Goal: Task Accomplishment & Management: Complete application form

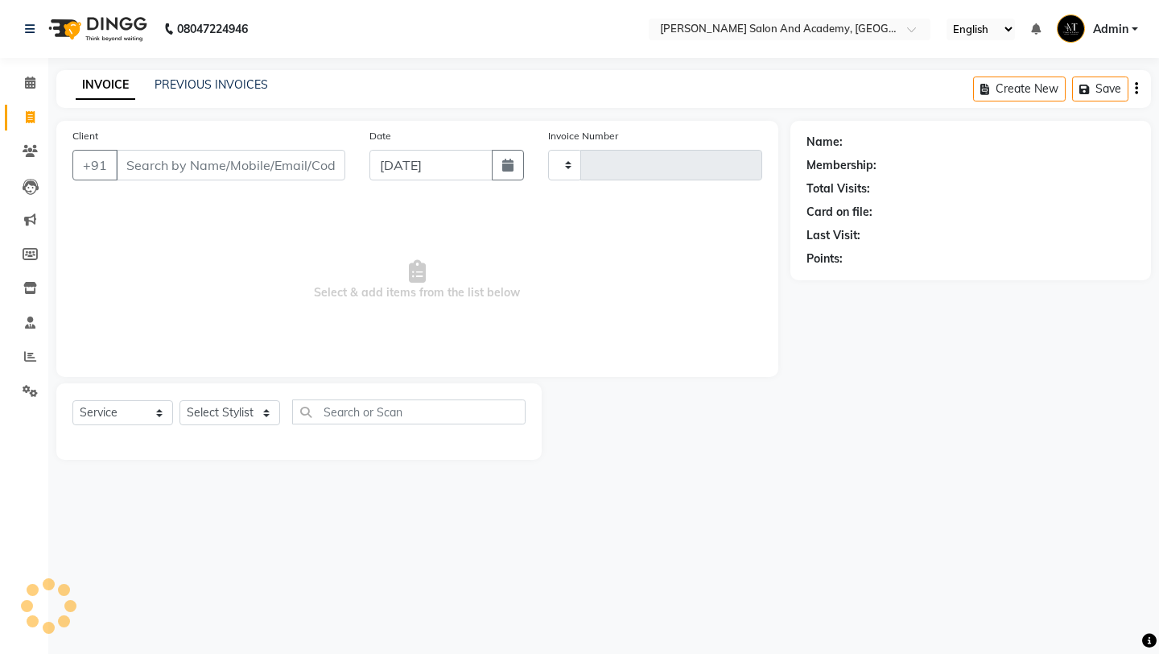
select select "service"
type input "0673"
select select "6453"
click at [195, 161] on input "Client" at bounding box center [230, 165] width 229 height 31
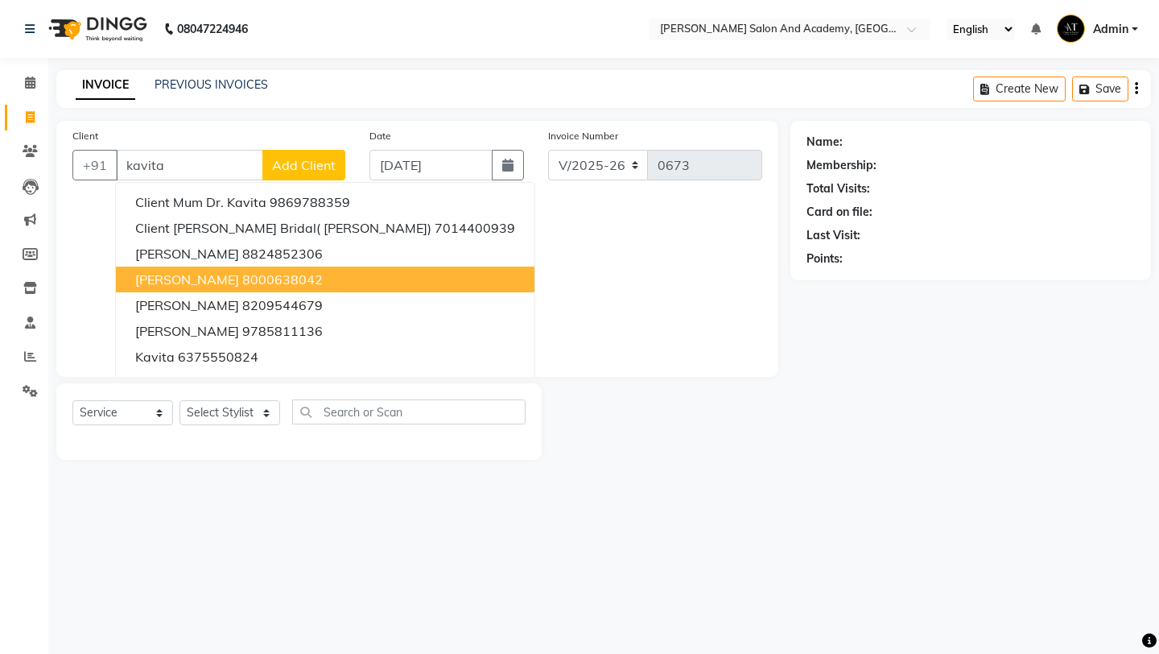
click at [281, 281] on ngb-highlight "8000638042" at bounding box center [282, 279] width 80 height 16
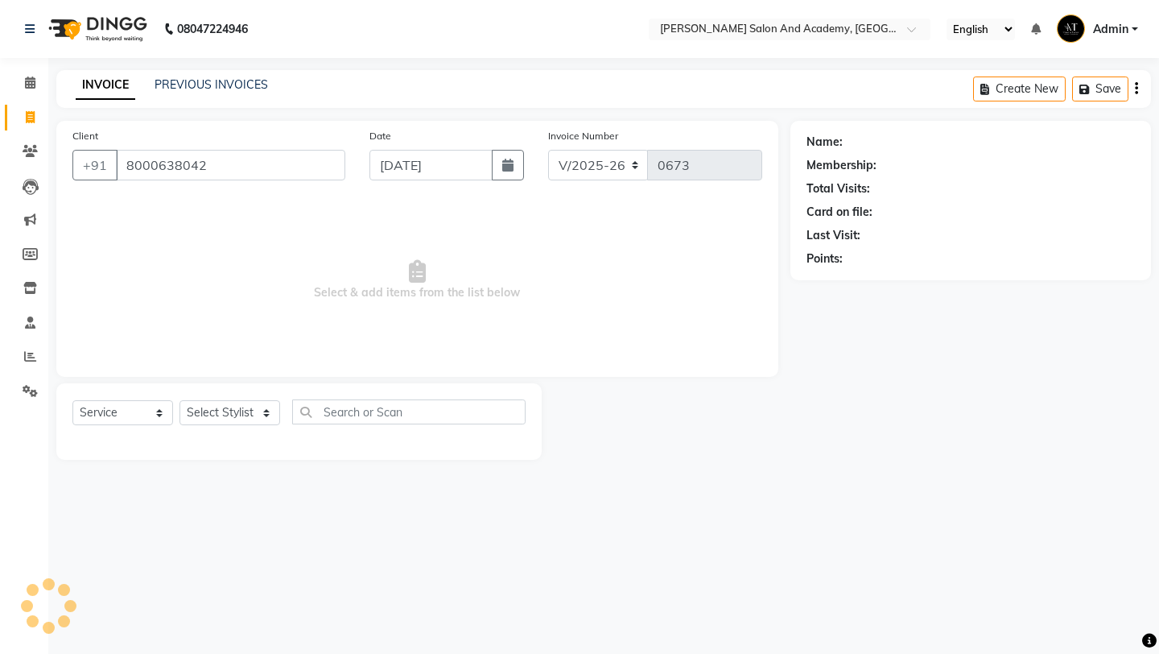
type input "8000638042"
select select "1: Object"
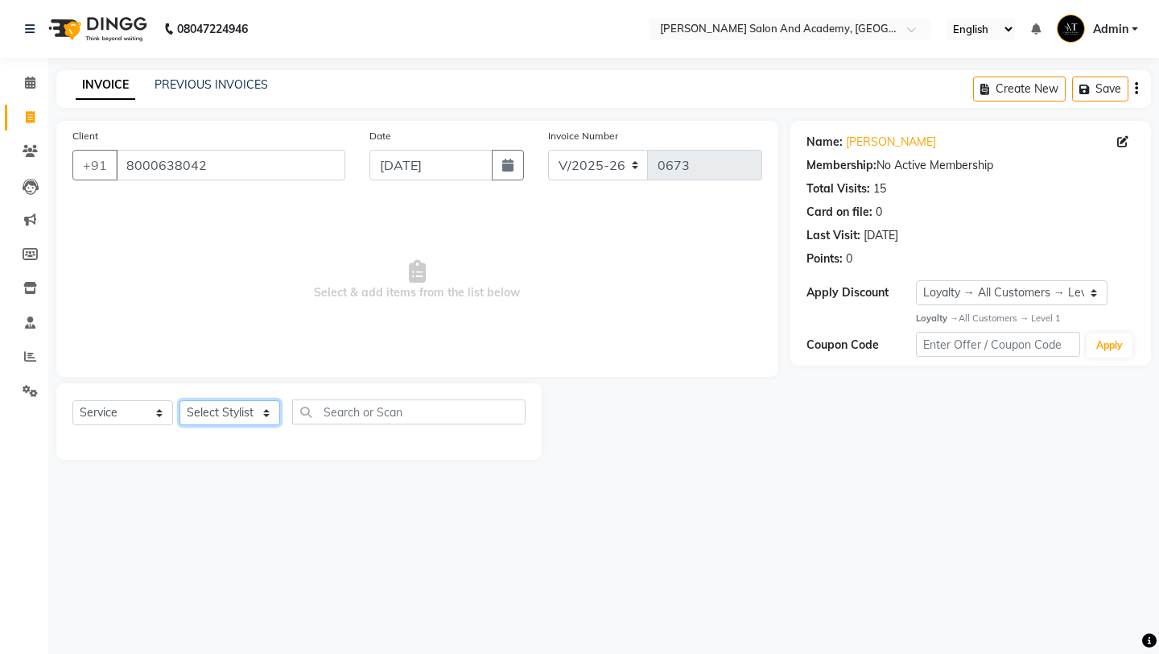
click at [251, 419] on select "Select Stylist" at bounding box center [229, 412] width 101 height 25
click at [221, 422] on select "Select Stylist" at bounding box center [229, 412] width 101 height 25
click at [237, 421] on select "Select Stylist" at bounding box center [229, 412] width 101 height 25
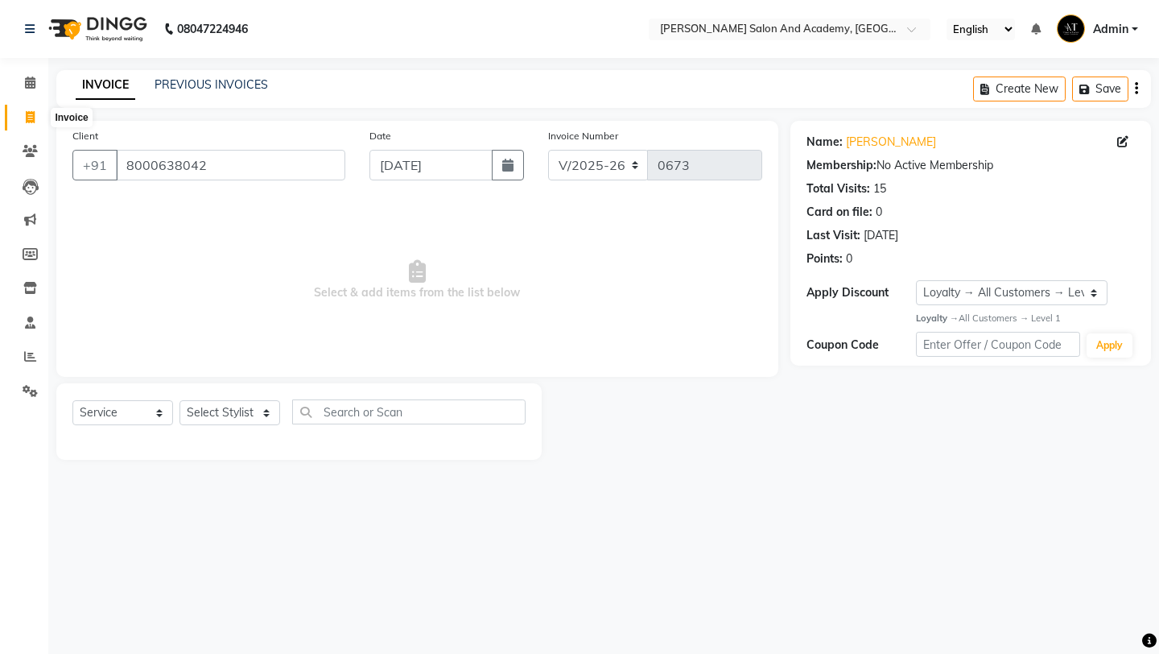
click at [27, 118] on icon at bounding box center [30, 117] width 9 height 12
select select "service"
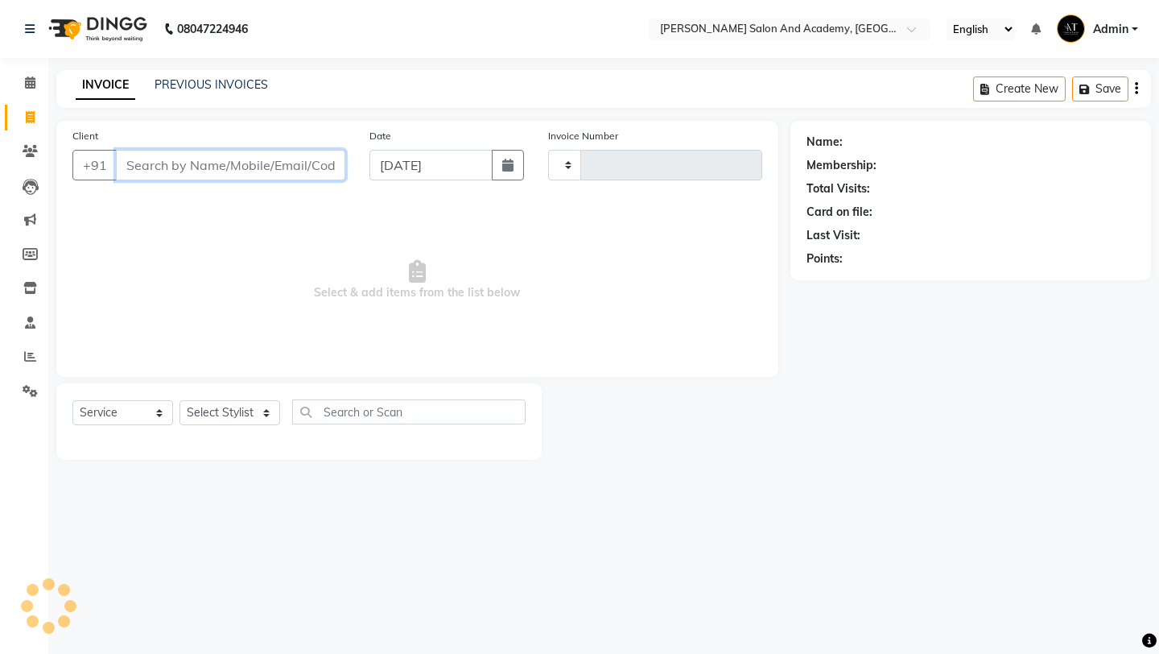
type input "0673"
select select "6453"
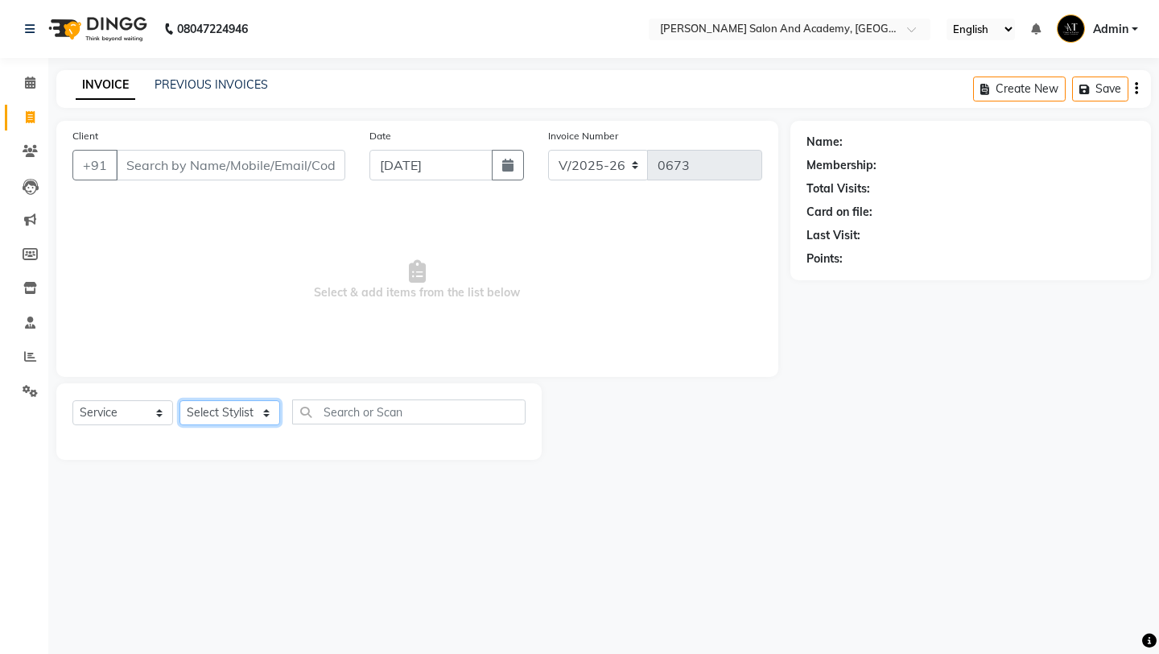
click at [253, 414] on select "Select Stylist [PERSON_NAME] [PERSON_NAME] [PERSON_NAME] [PERSON_NAME] [PERSON_…" at bounding box center [229, 412] width 101 height 25
click at [264, 161] on input "Client" at bounding box center [230, 165] width 229 height 31
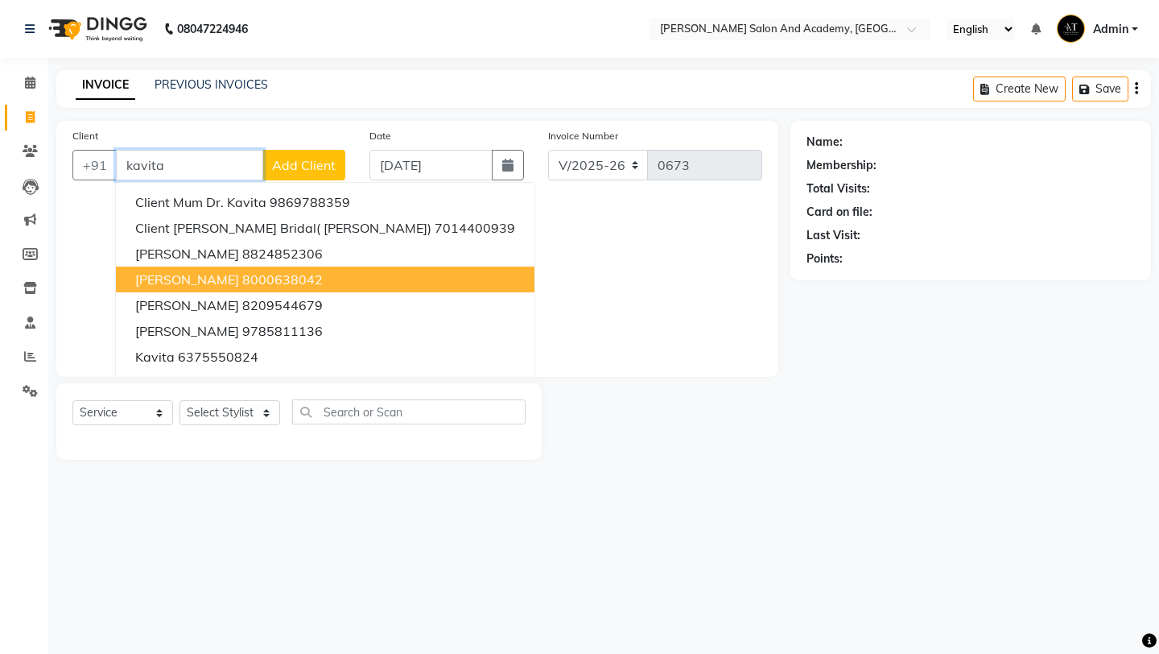
click at [284, 279] on ngb-highlight "8000638042" at bounding box center [282, 279] width 80 height 16
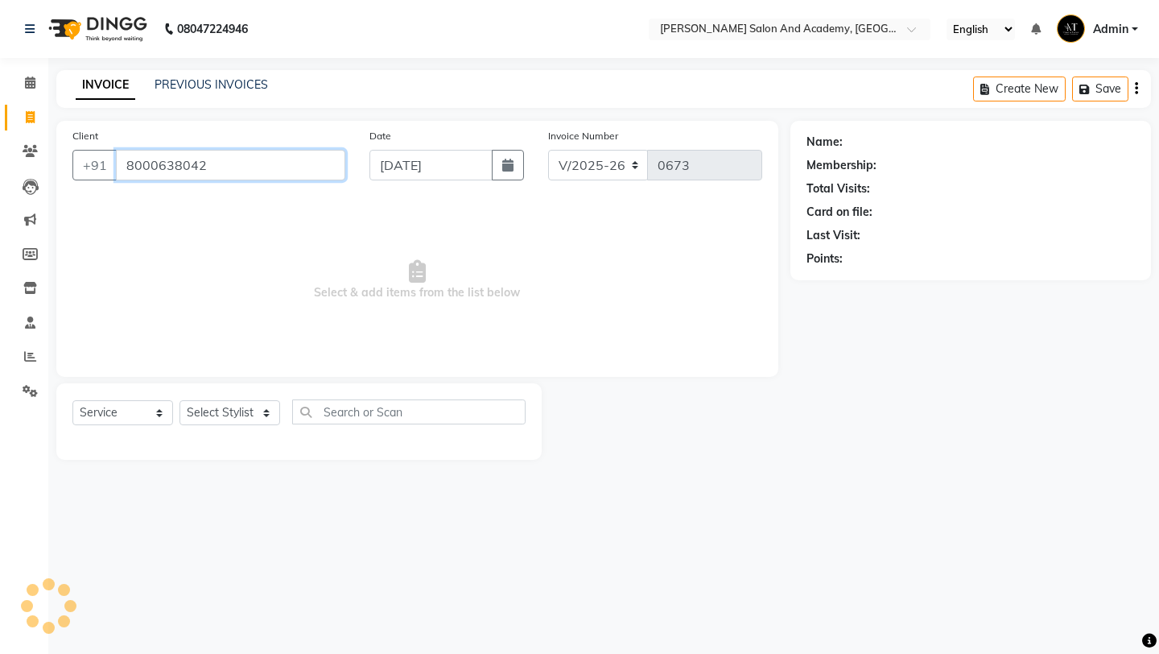
type input "8000638042"
select select "1: Object"
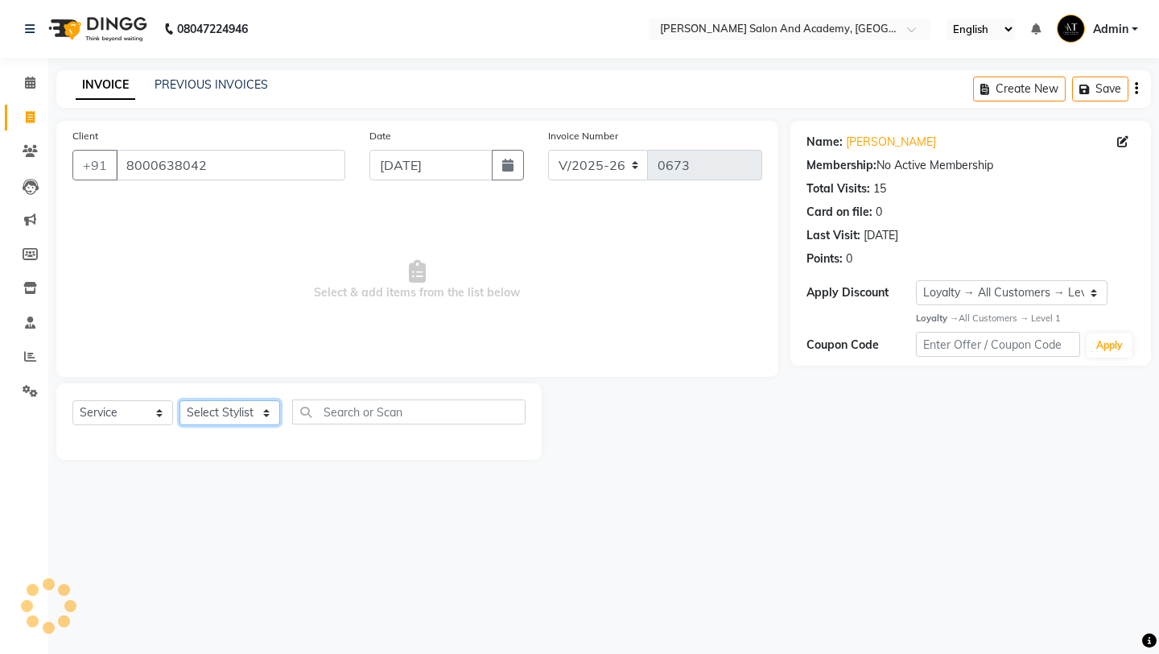
click at [250, 410] on select "Select Stylist [PERSON_NAME] [PERSON_NAME] [PERSON_NAME] [PERSON_NAME] [PERSON_…" at bounding box center [229, 412] width 101 height 25
select select "86404"
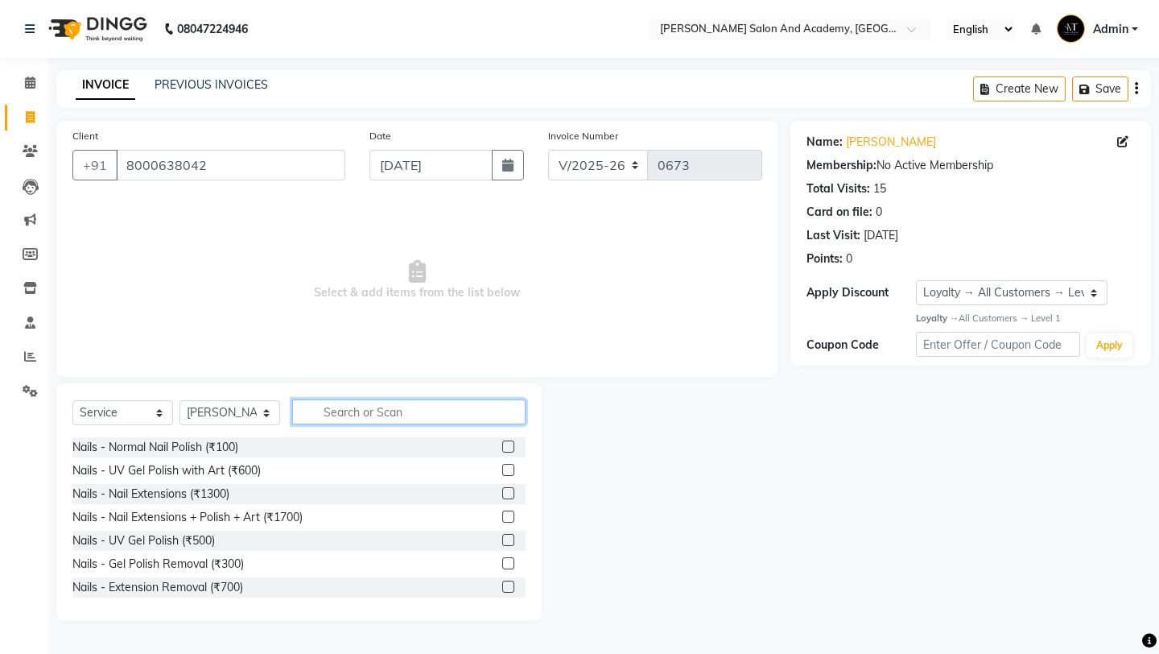
click at [360, 402] on input "text" at bounding box center [408, 411] width 233 height 25
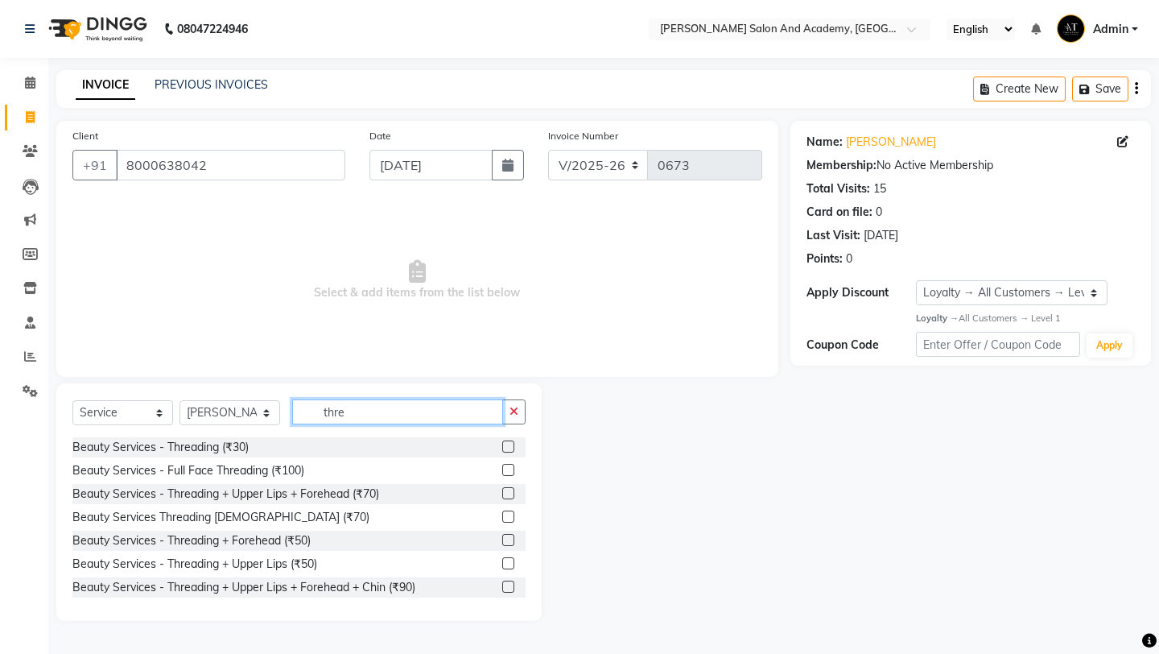
type input "thre"
click at [502, 443] on label at bounding box center [508, 446] width 12 height 12
click at [502, 443] on input "checkbox" at bounding box center [507, 447] width 10 height 10
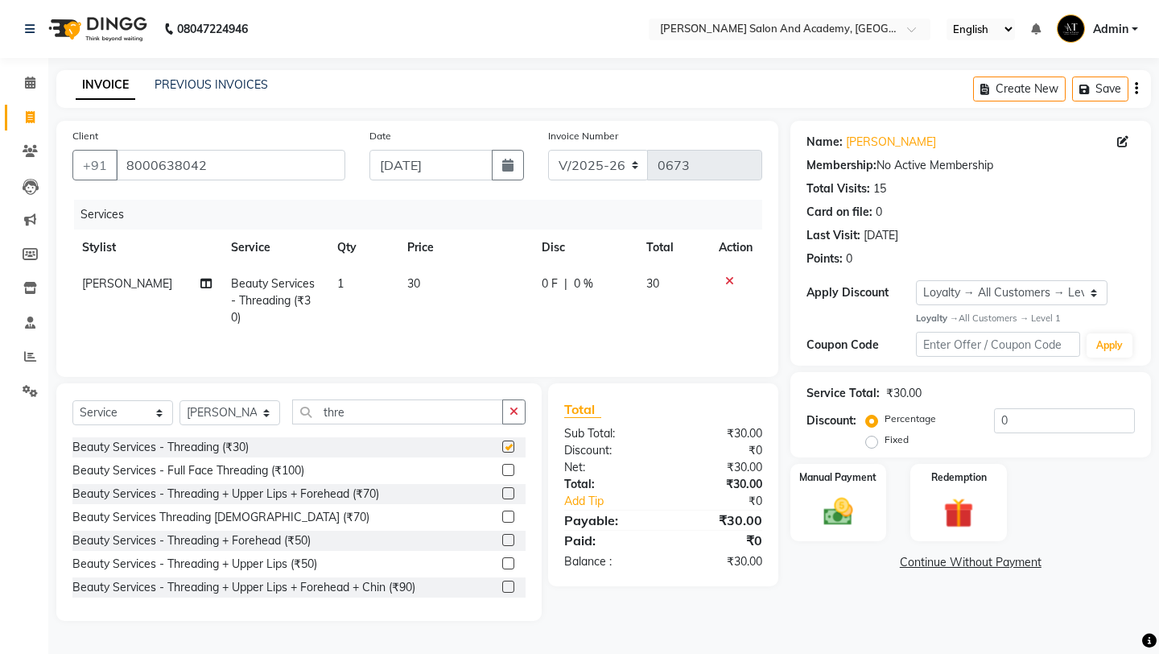
checkbox input "false"
click at [405, 411] on input "thre" at bounding box center [397, 411] width 211 height 25
click at [257, 418] on select "Select Stylist [PERSON_NAME] [PERSON_NAME] [PERSON_NAME] [PERSON_NAME] [PERSON_…" at bounding box center [229, 412] width 101 height 25
select select "88354"
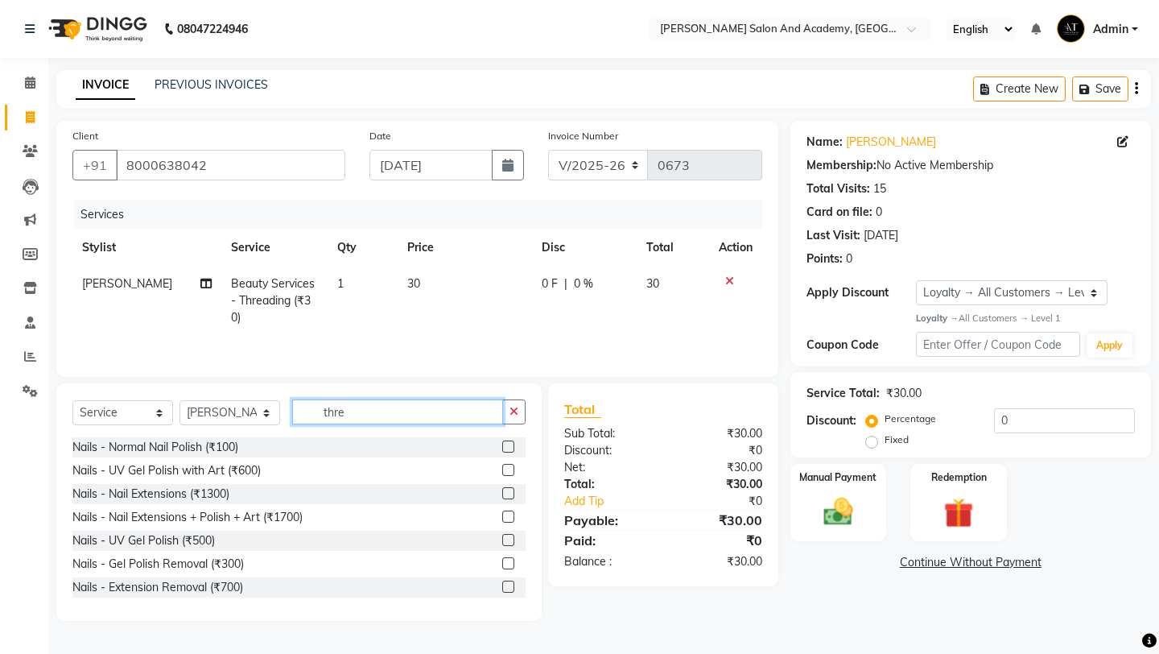
click at [390, 405] on input "thre" at bounding box center [397, 411] width 211 height 25
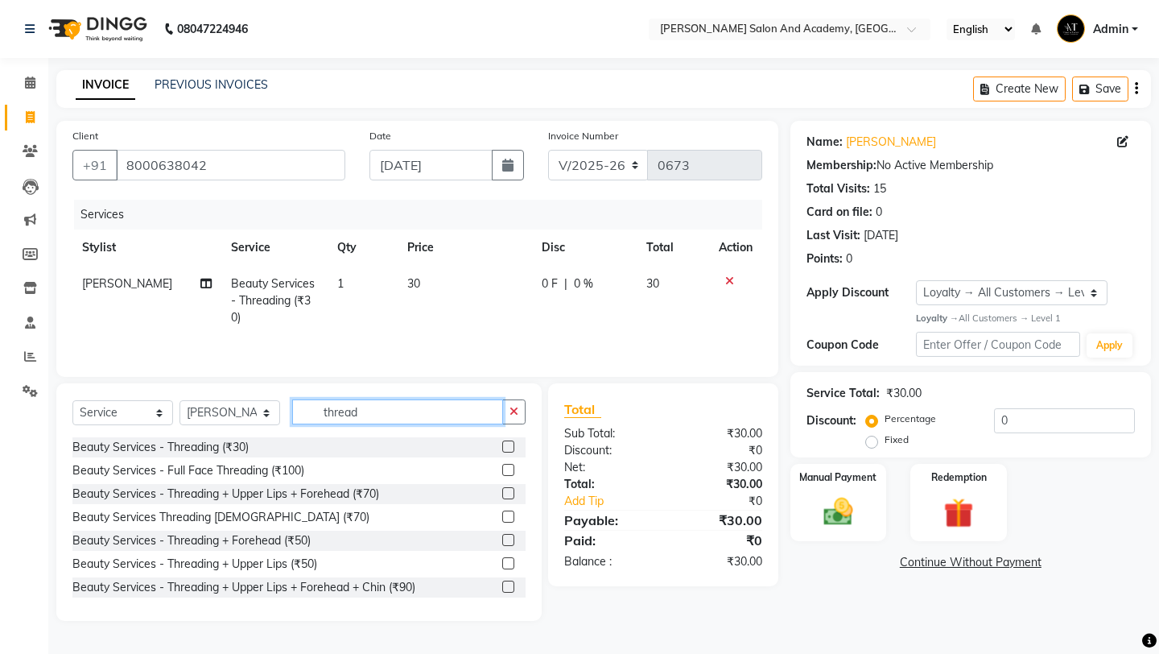
type input "thread"
click at [502, 450] on label at bounding box center [508, 446] width 12 height 12
click at [502, 450] on input "checkbox" at bounding box center [507, 447] width 10 height 10
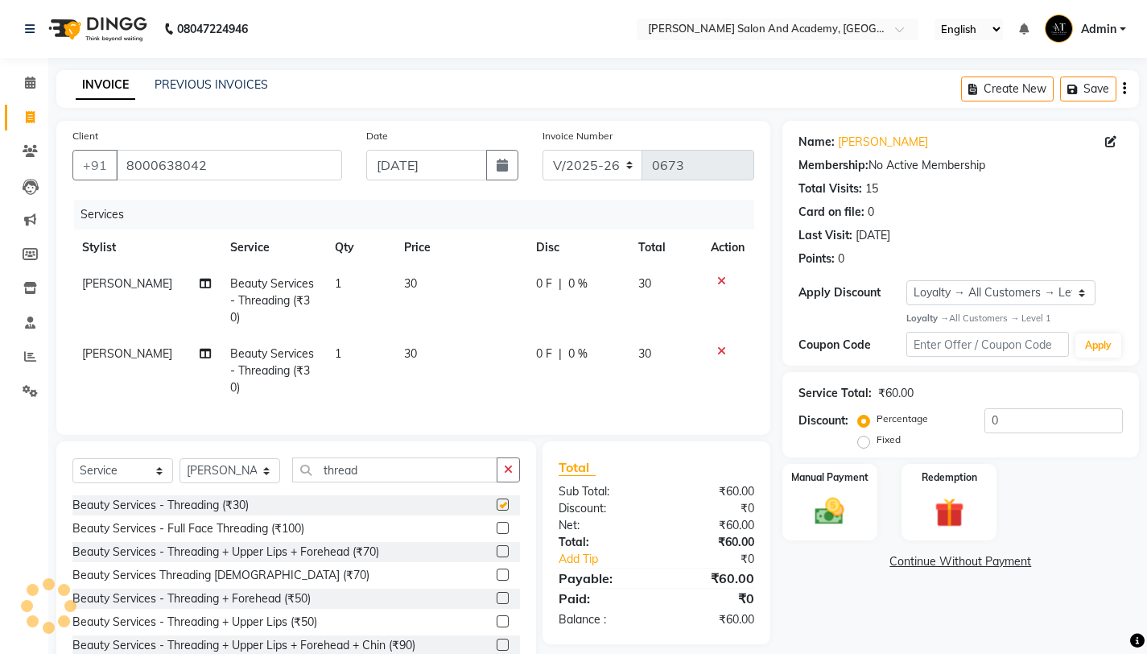
checkbox input "false"
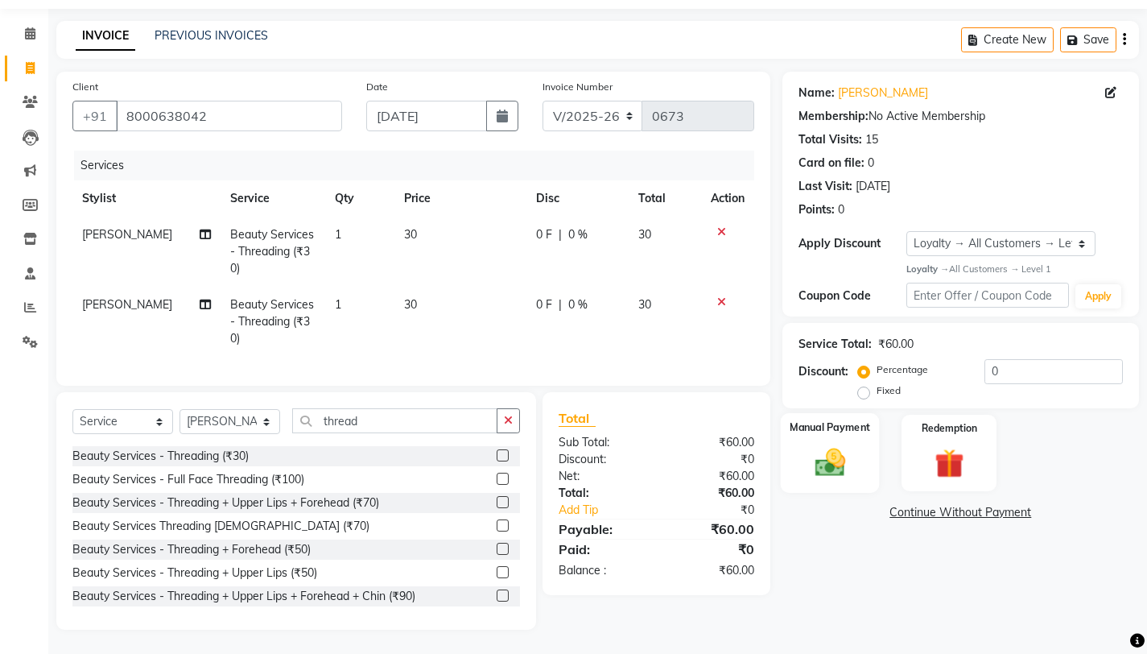
click at [841, 445] on img at bounding box center [829, 462] width 49 height 35
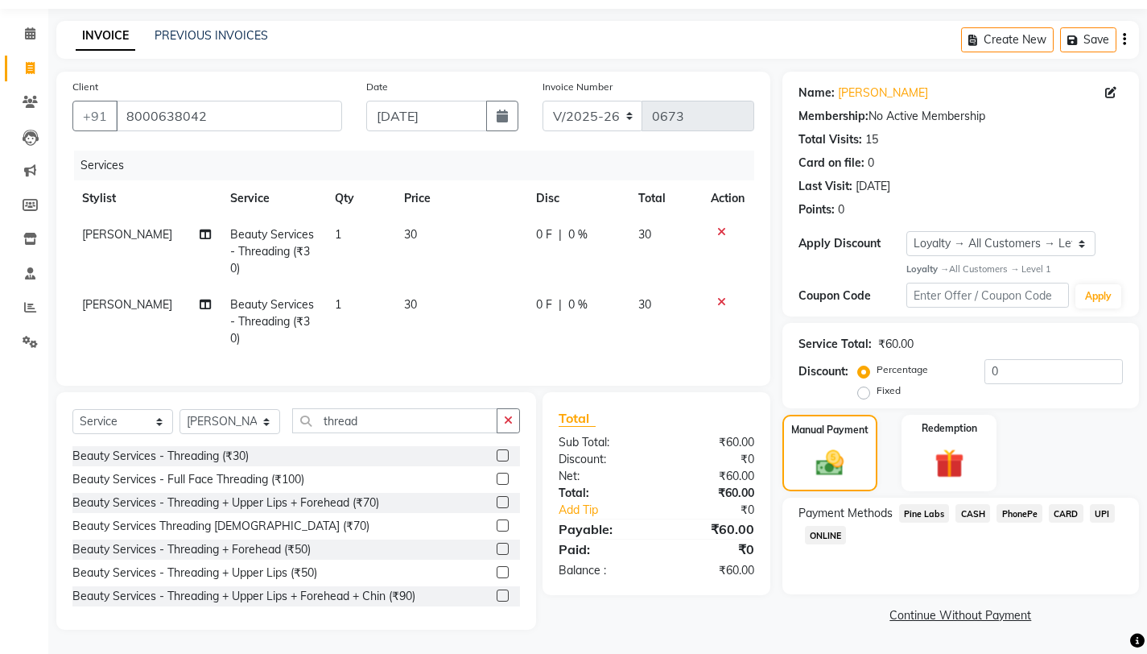
click at [924, 504] on span "Pine Labs" at bounding box center [924, 513] width 51 height 19
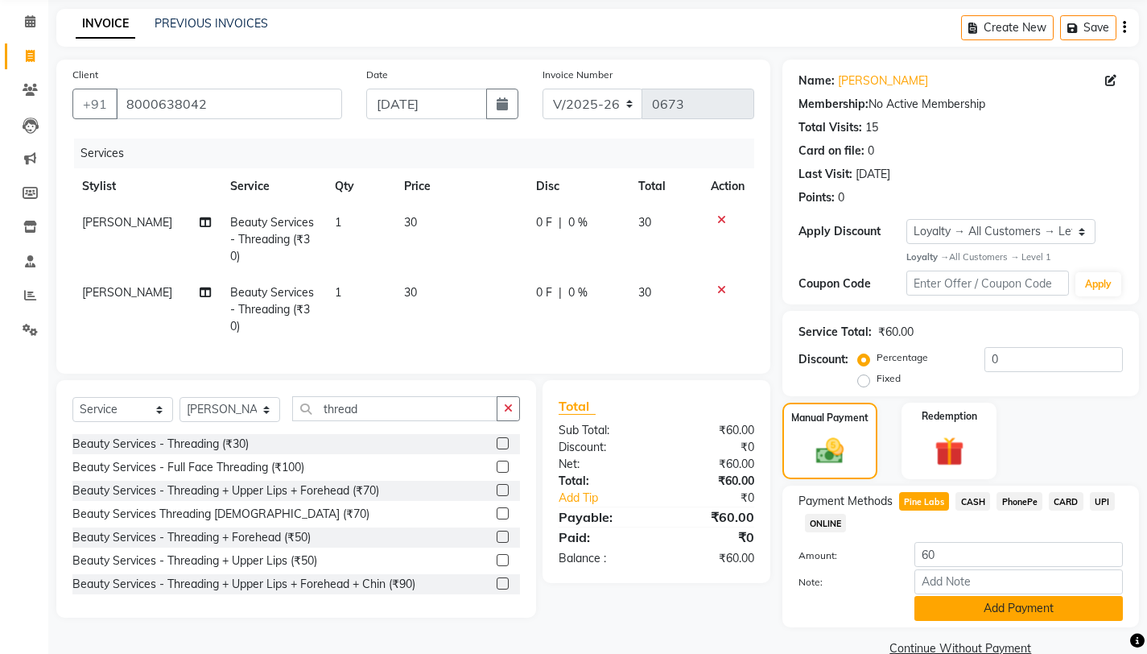
click at [959, 612] on button "Add Payment" at bounding box center [1018, 608] width 208 height 25
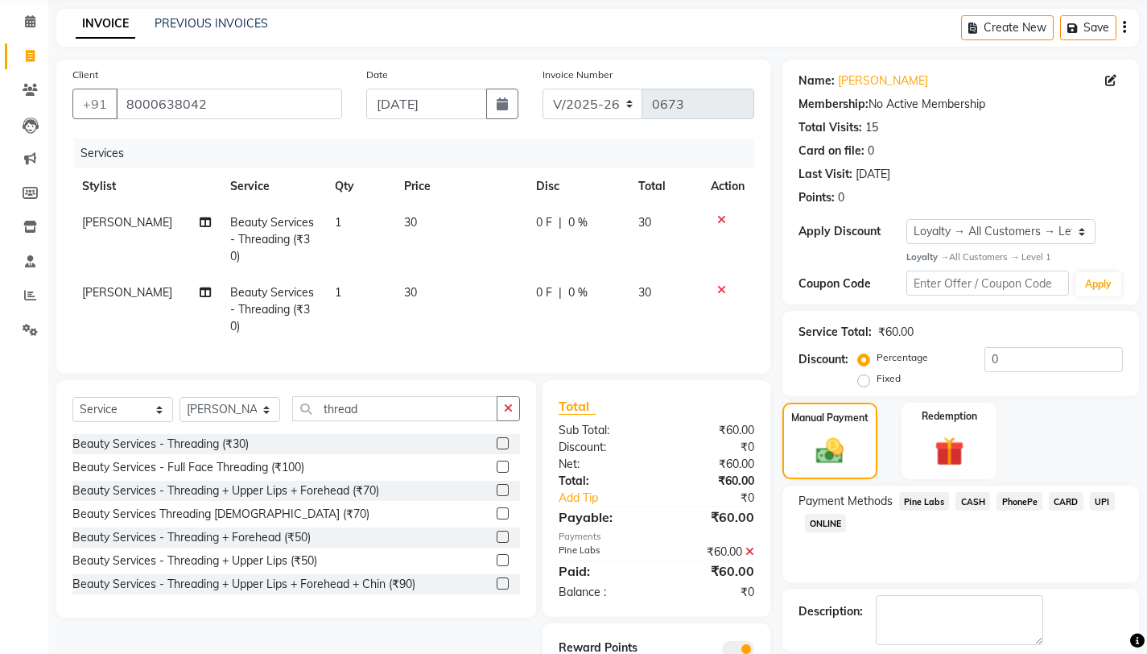
scroll to position [140, 0]
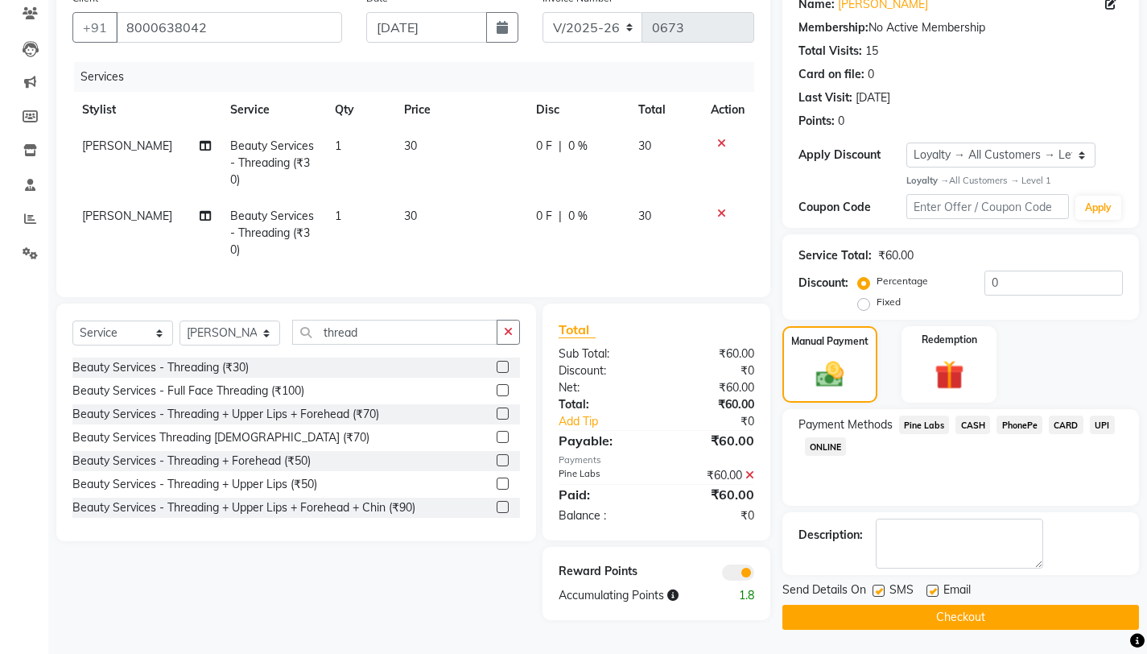
click at [899, 623] on button "Checkout" at bounding box center [960, 616] width 357 height 25
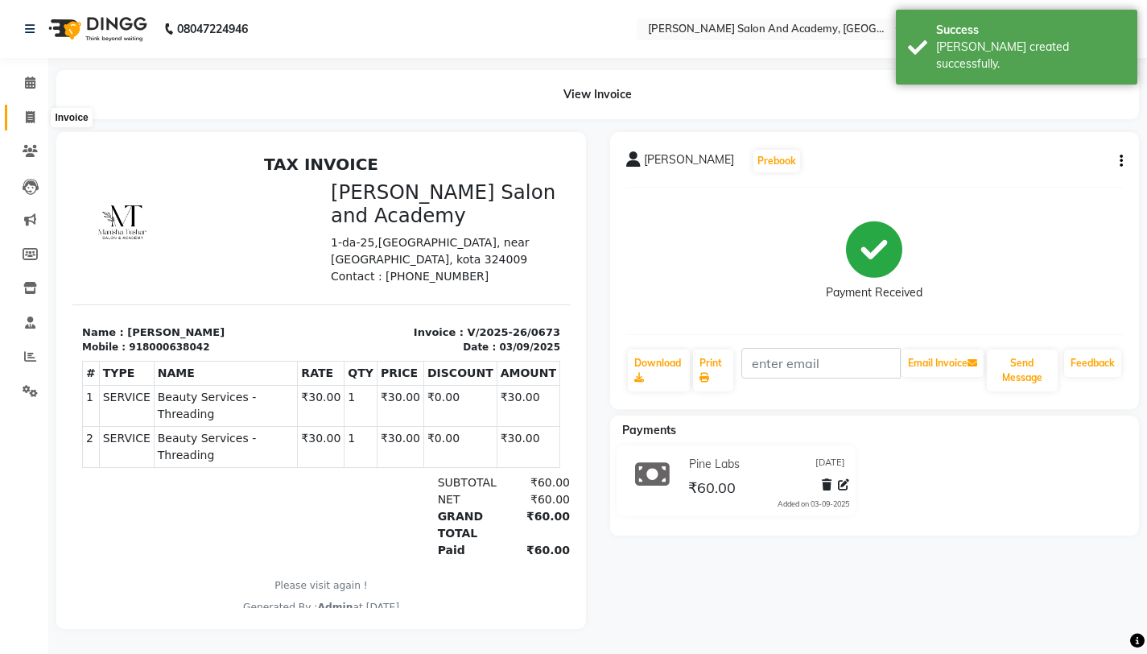
click at [26, 122] on icon at bounding box center [30, 117] width 9 height 12
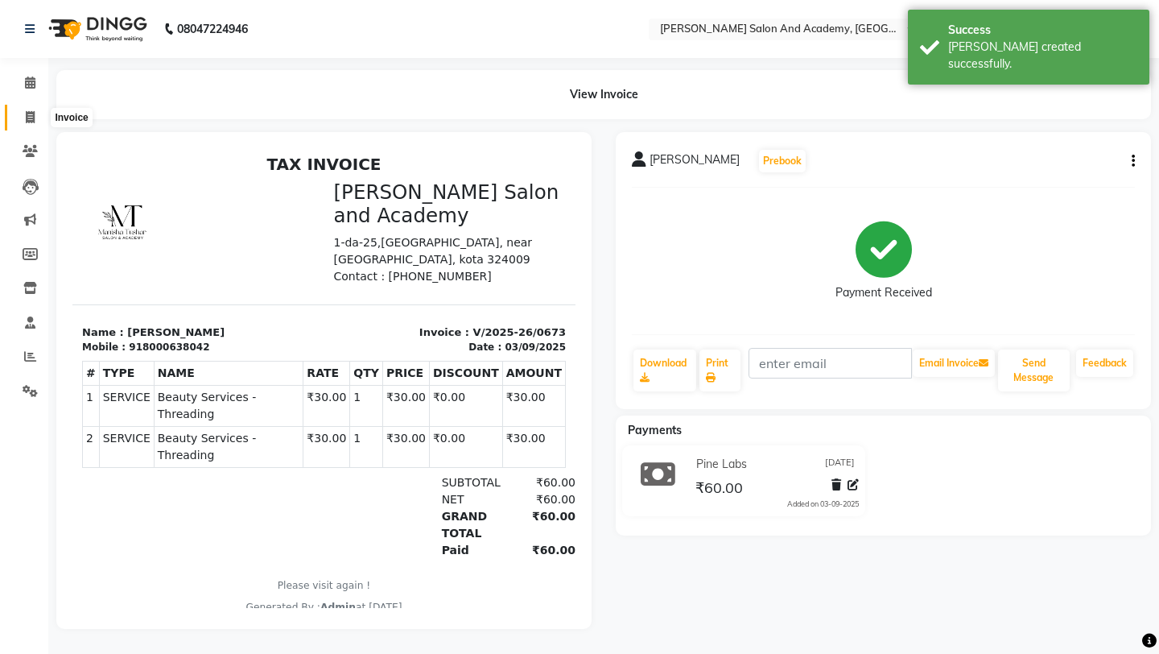
select select "service"
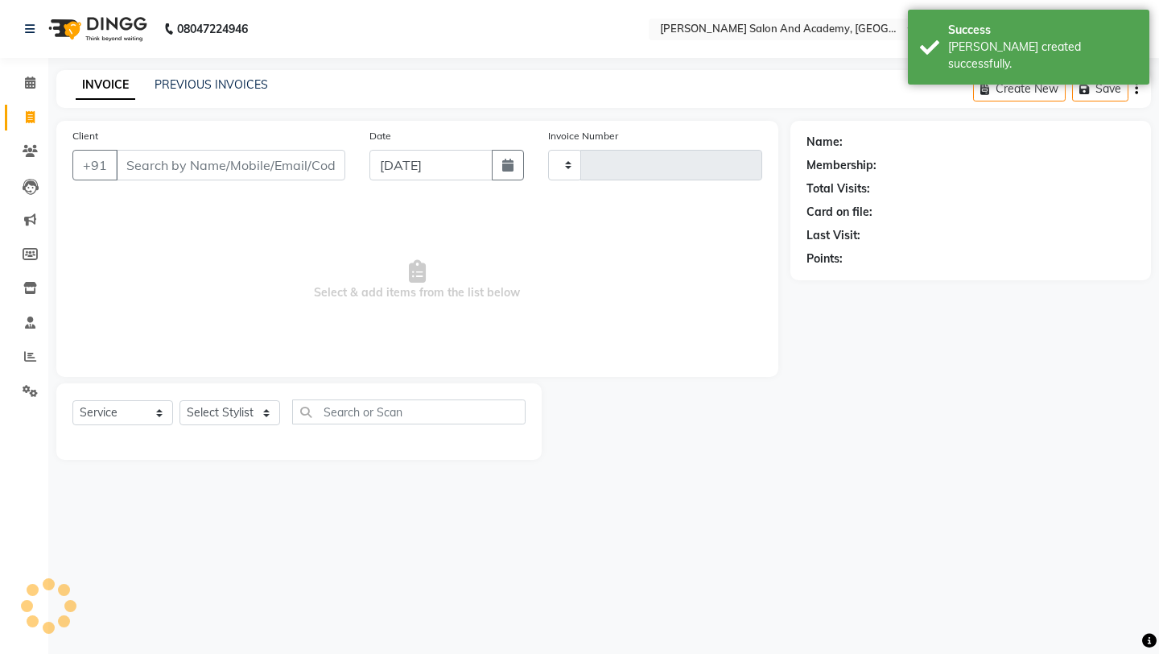
type input "0674"
select select "6453"
click at [200, 168] on input "Client" at bounding box center [230, 165] width 229 height 31
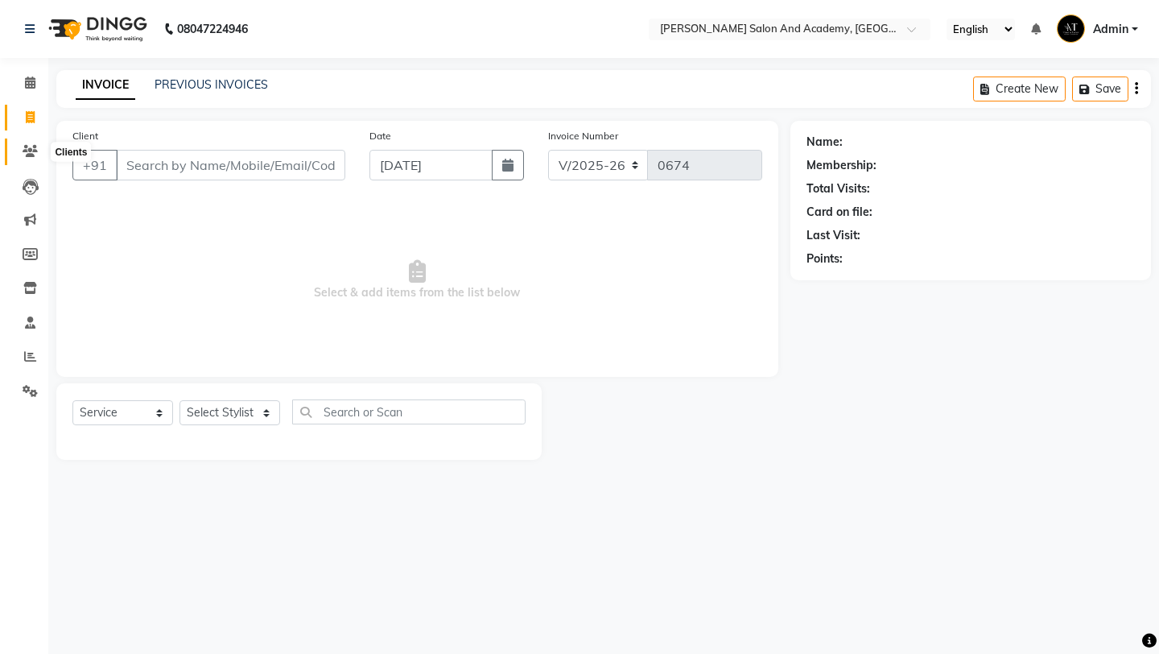
click at [27, 146] on icon at bounding box center [30, 151] width 15 height 12
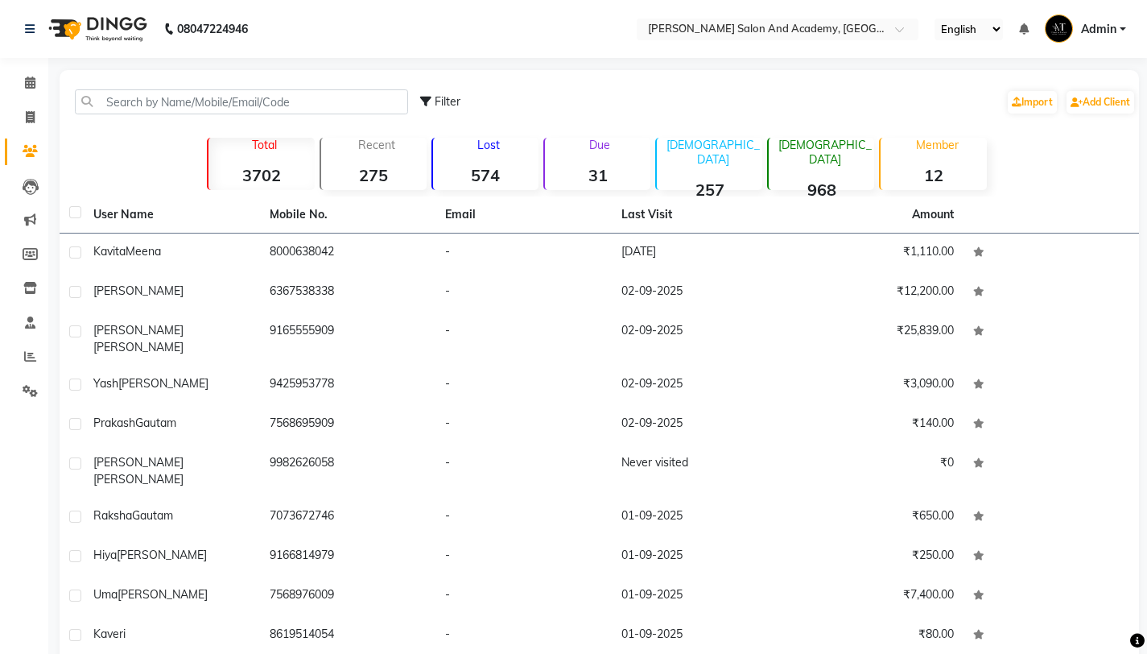
click at [324, 81] on div "Filter Import Add Client" at bounding box center [599, 101] width 1073 height 51
click at [320, 94] on input "text" at bounding box center [241, 101] width 333 height 25
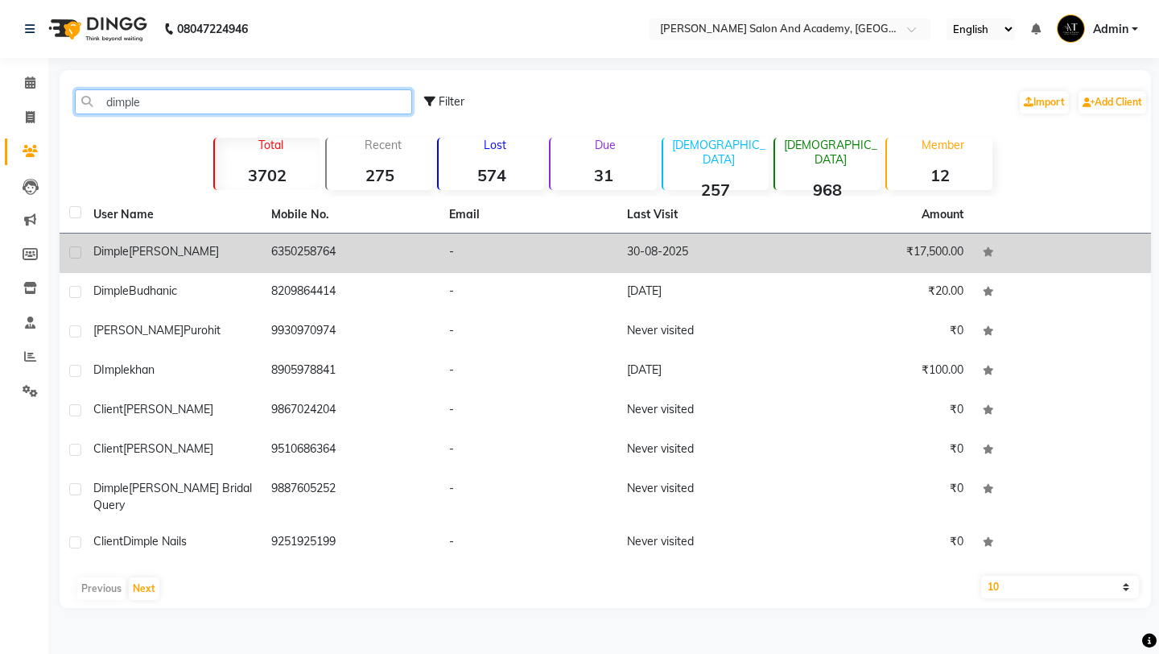
type input "dimple"
click at [328, 242] on td "6350258764" at bounding box center [351, 252] width 178 height 39
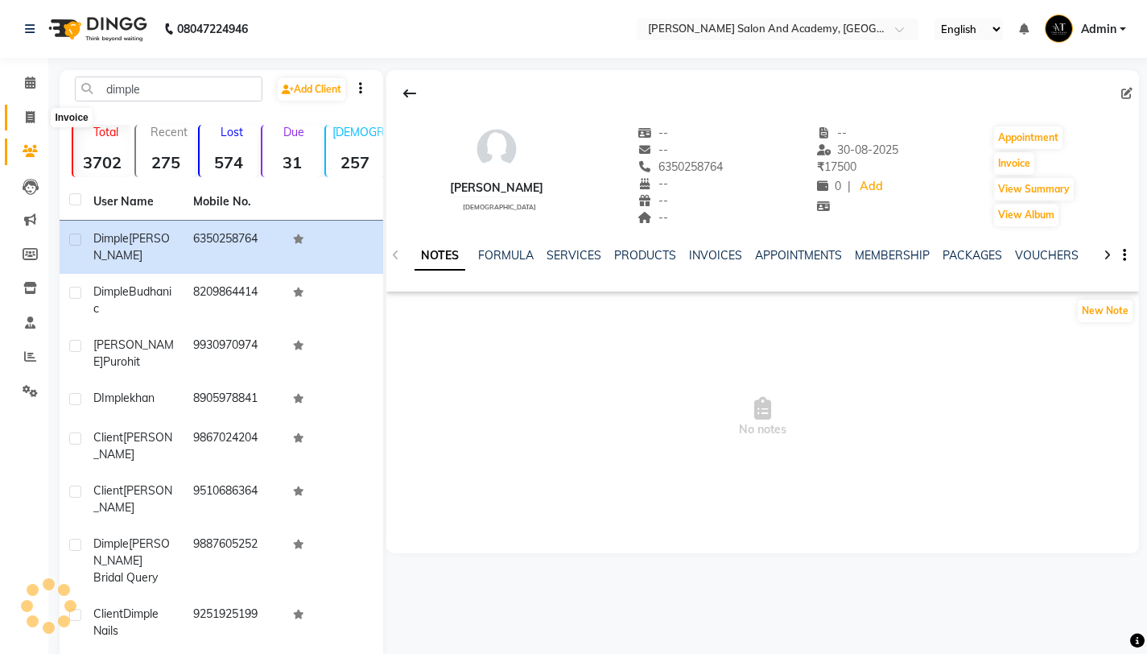
click at [31, 119] on icon at bounding box center [30, 117] width 9 height 12
select select "service"
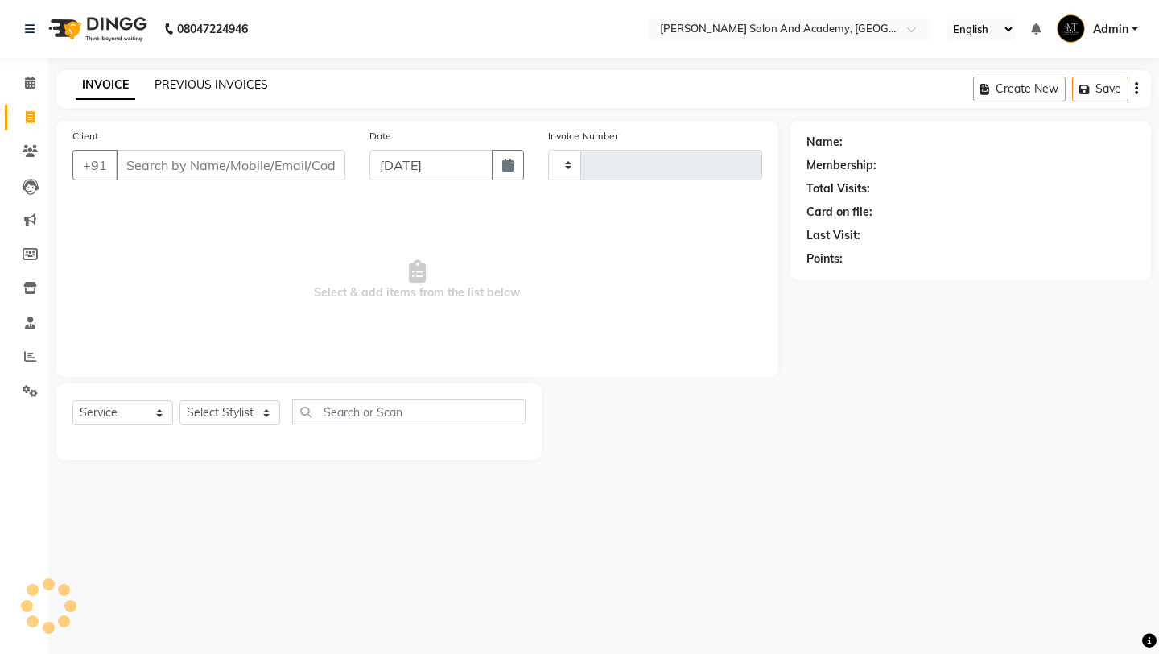
click at [239, 80] on link "PREVIOUS INVOICES" at bounding box center [211, 84] width 113 height 14
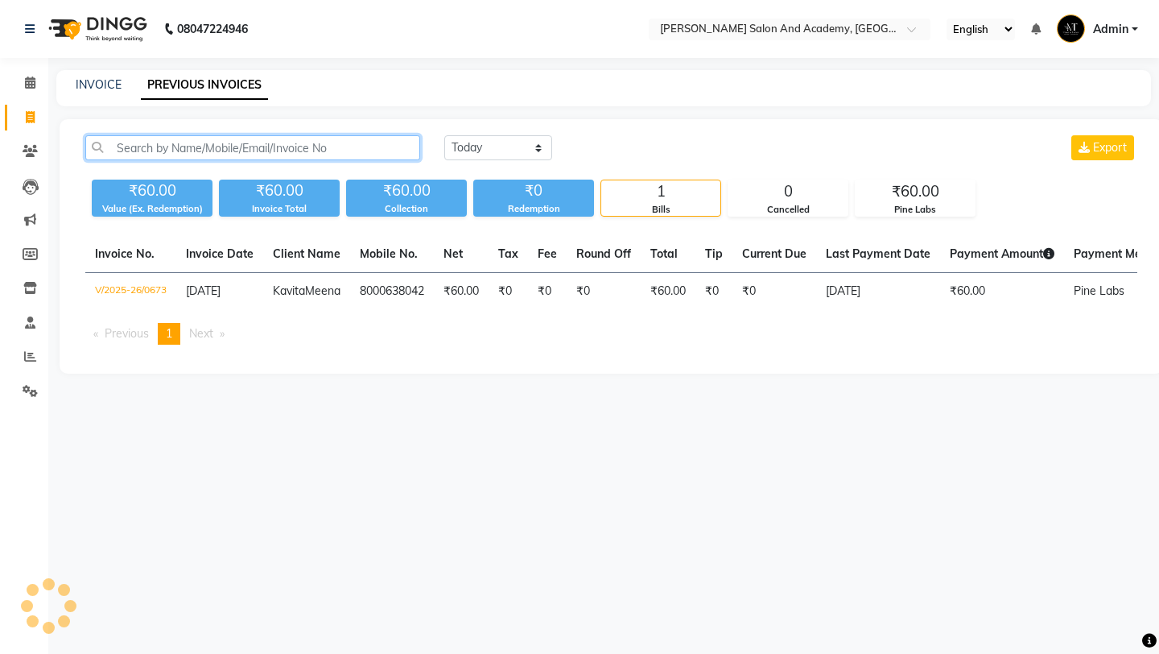
click at [275, 153] on input "text" at bounding box center [252, 147] width 335 height 25
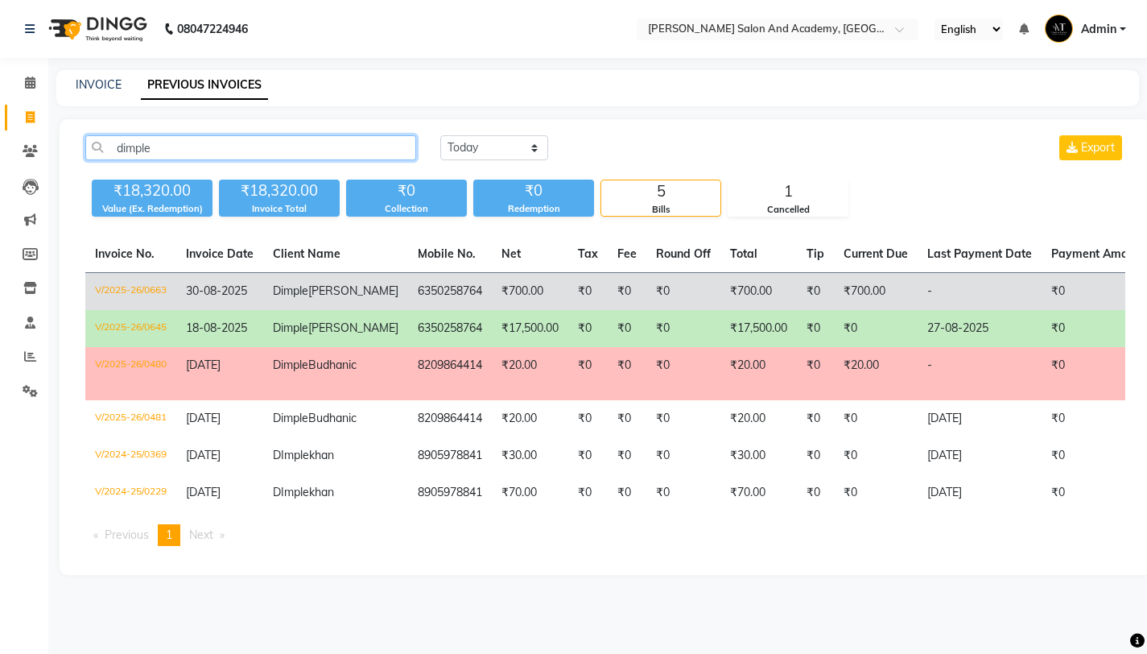
type input "dimple"
click at [608, 284] on td "₹0" at bounding box center [627, 292] width 39 height 38
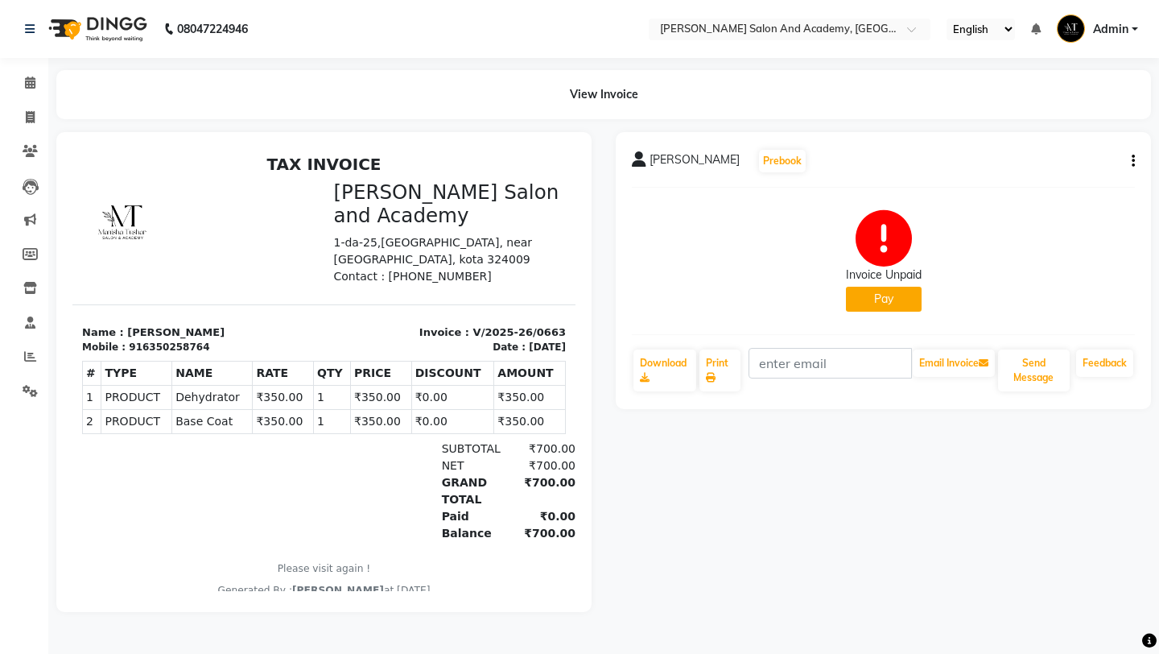
click at [876, 295] on button "Pay" at bounding box center [884, 299] width 76 height 25
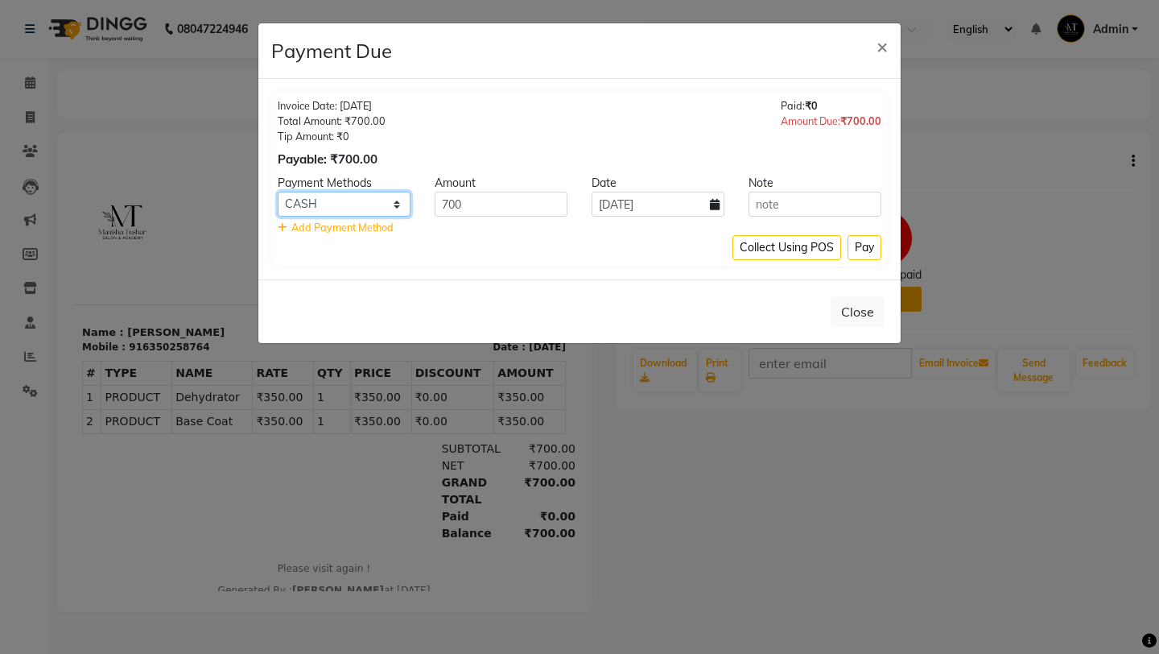
click at [307, 206] on select "Pine Labs CASH PhonePe CARD UPI ONLINE" at bounding box center [344, 204] width 133 height 25
select select "113"
click at [863, 242] on button "Pay" at bounding box center [864, 247] width 34 height 25
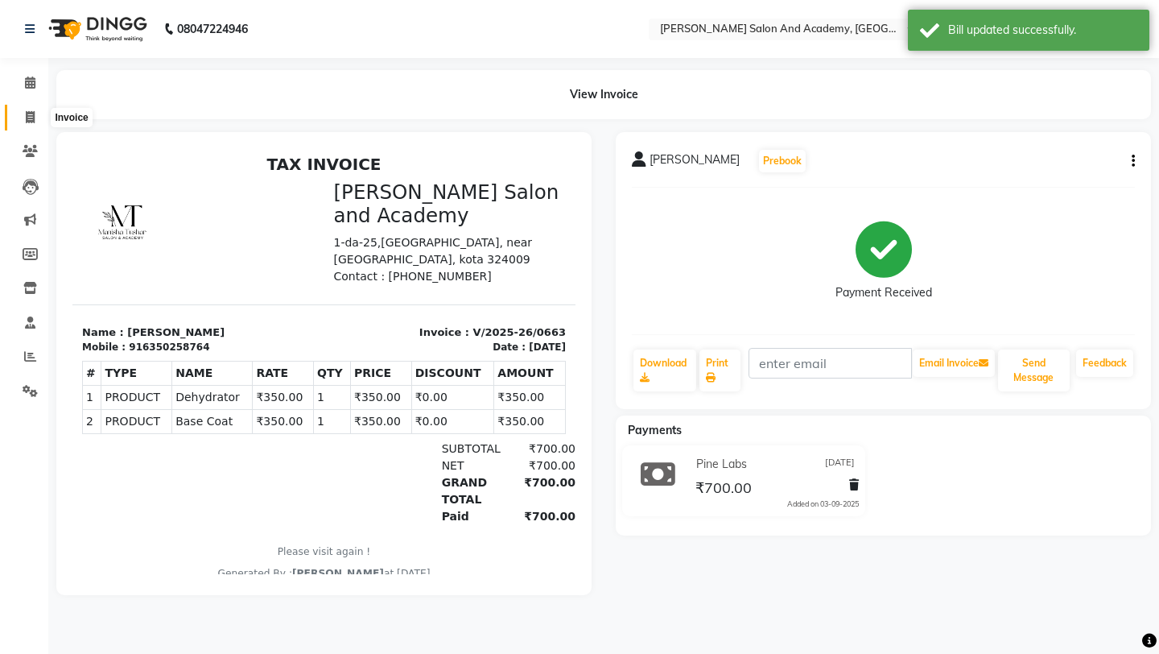
click at [25, 109] on span at bounding box center [30, 118] width 28 height 19
select select "service"
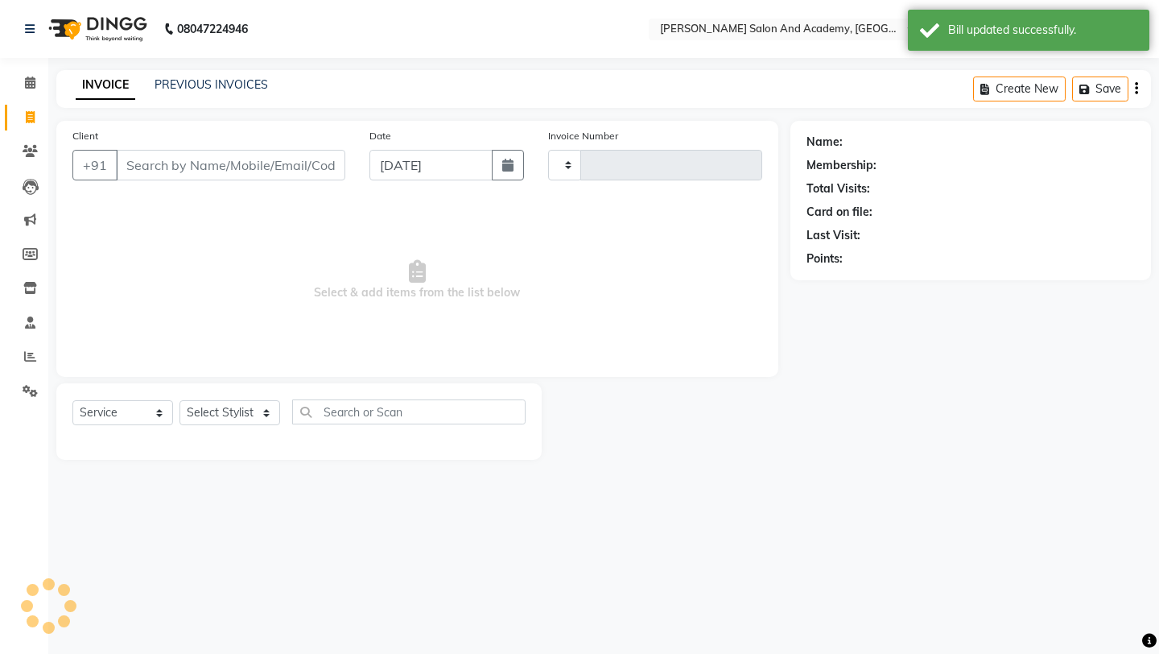
type input "0674"
select select "6453"
click at [195, 174] on input "Client" at bounding box center [230, 165] width 229 height 31
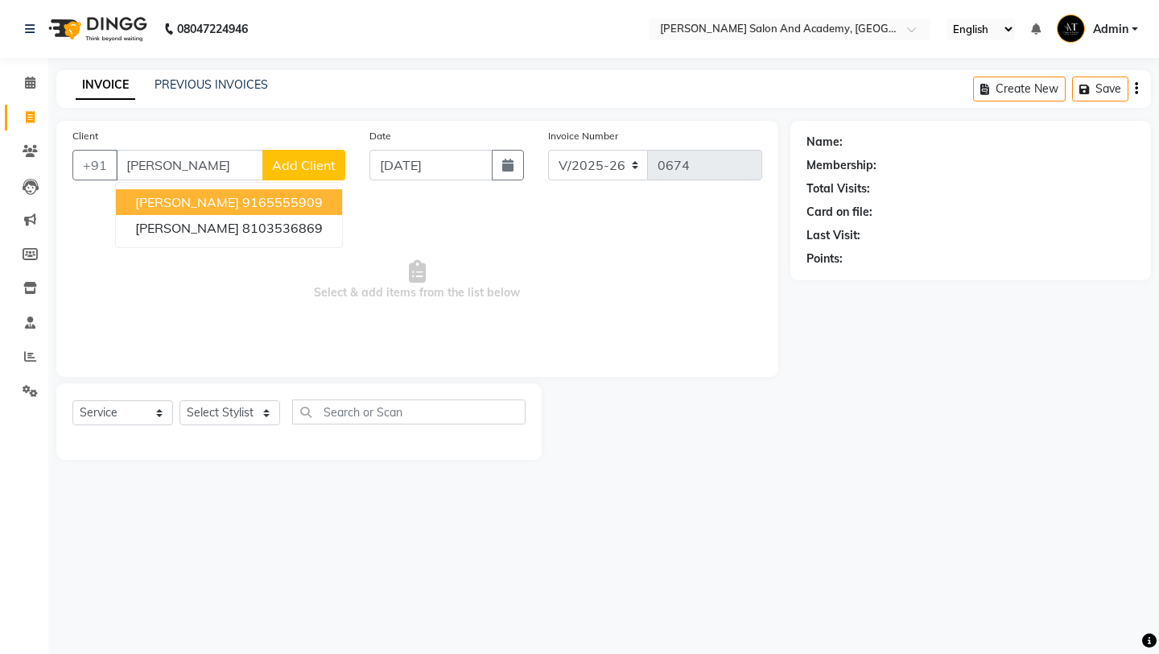
click at [256, 209] on ngb-highlight "9165555909" at bounding box center [282, 202] width 80 height 16
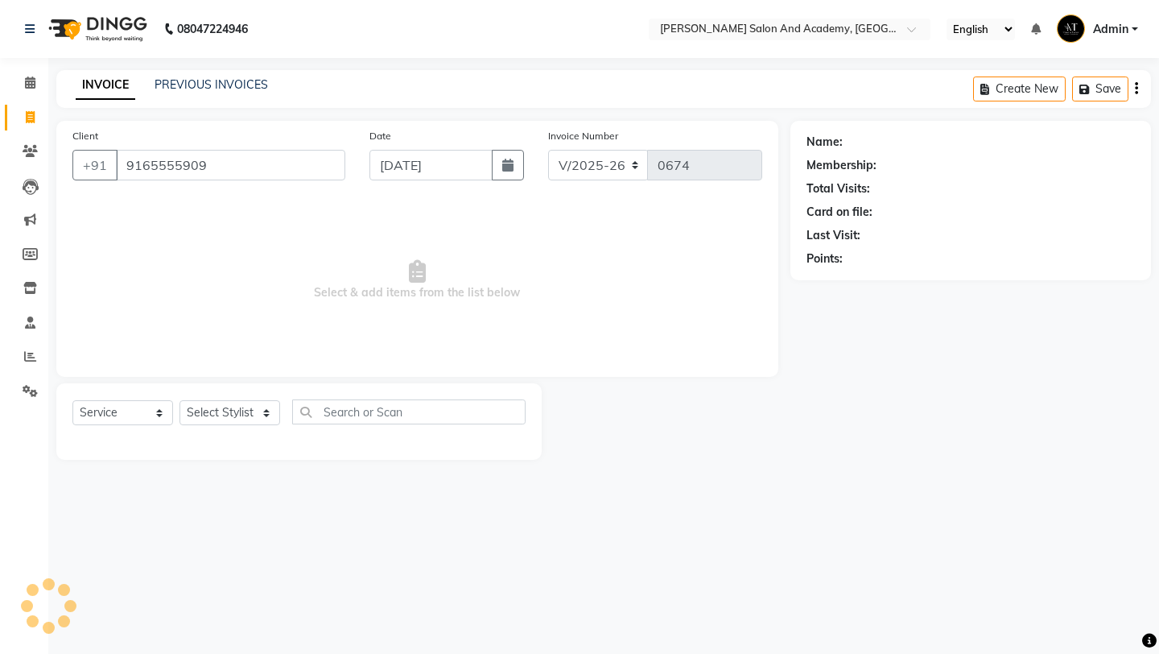
type input "9165555909"
select select "1: Object"
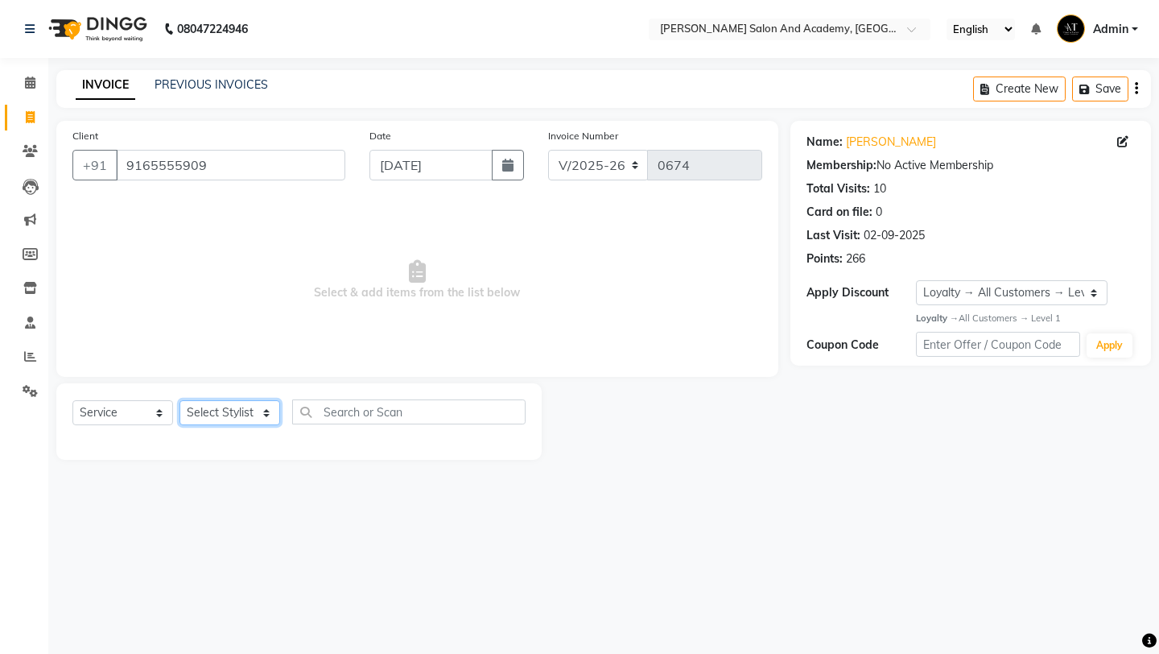
click at [236, 410] on select "Select Stylist [PERSON_NAME] [PERSON_NAME] [PERSON_NAME] [PERSON_NAME] [PERSON_…" at bounding box center [229, 412] width 101 height 25
select select "86404"
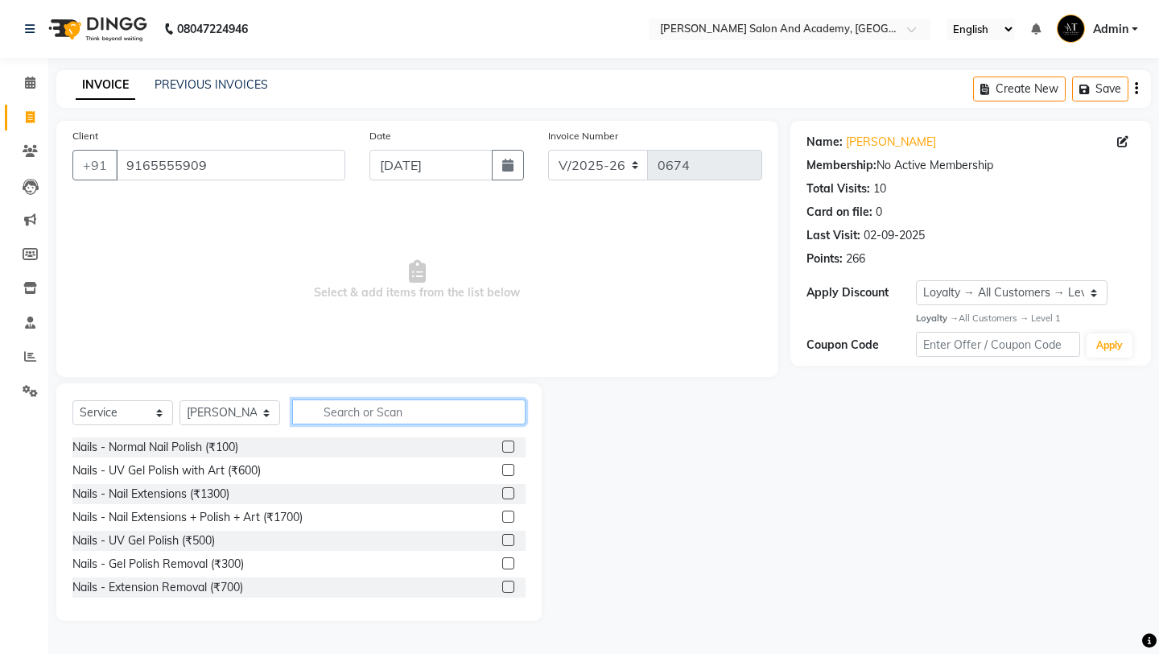
click at [357, 414] on input "text" at bounding box center [408, 411] width 233 height 25
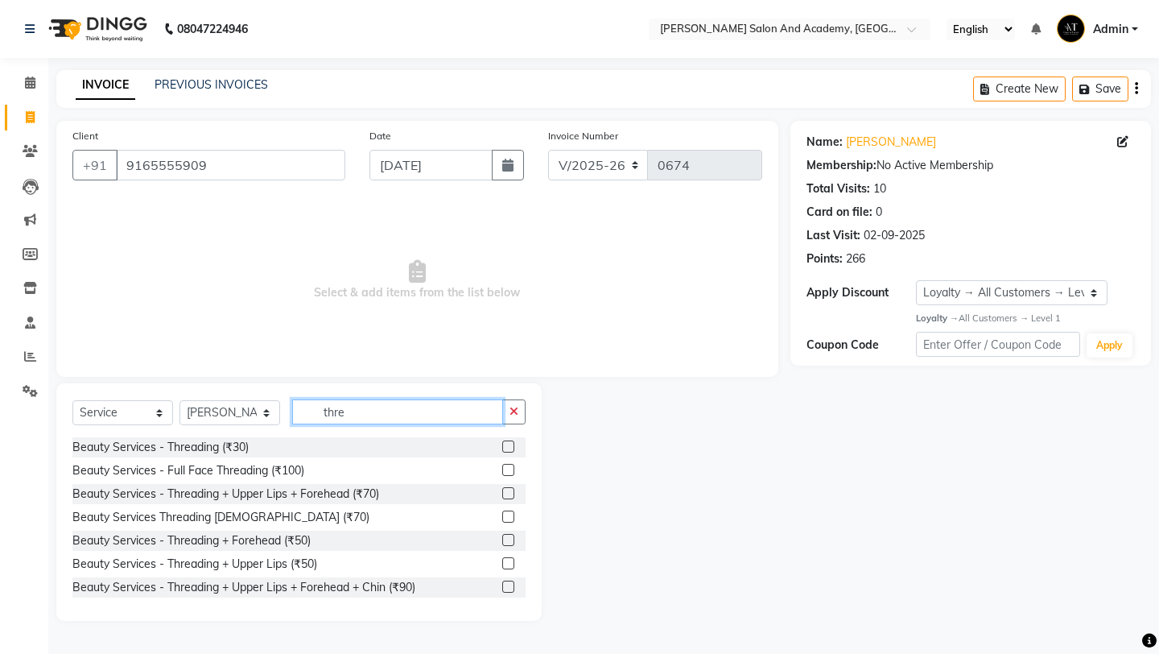
type input "thre"
click at [502, 490] on label at bounding box center [508, 493] width 12 height 12
click at [502, 490] on input "checkbox" at bounding box center [507, 494] width 10 height 10
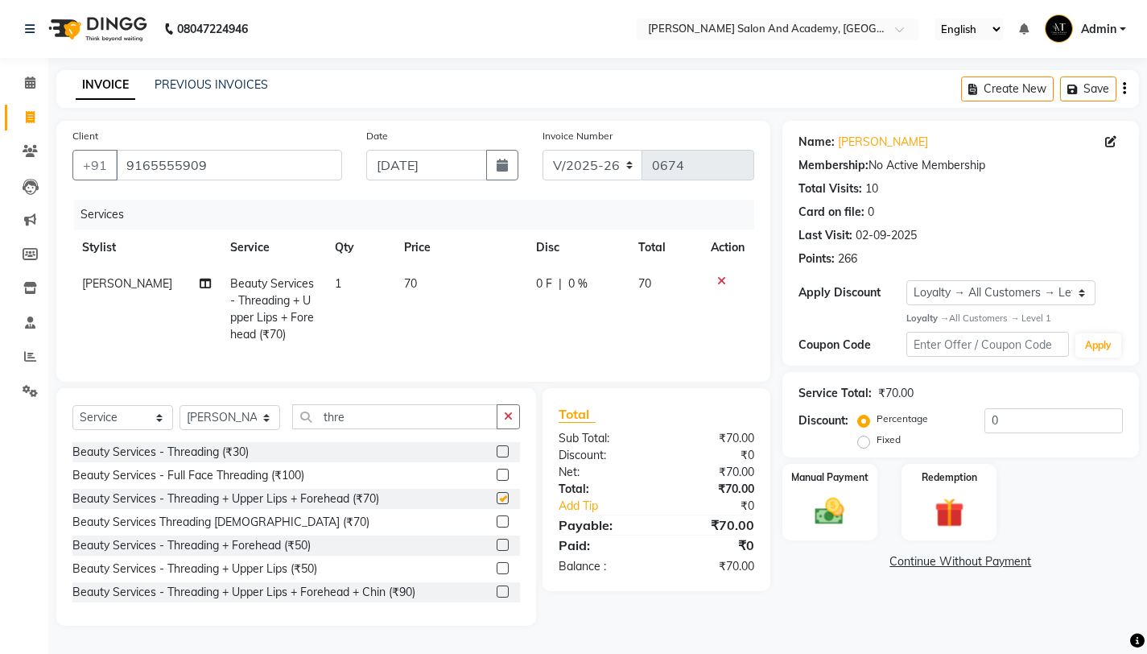
checkbox input "false"
click at [831, 505] on img at bounding box center [829, 511] width 49 height 35
click at [937, 565] on span "Pine Labs" at bounding box center [924, 562] width 51 height 19
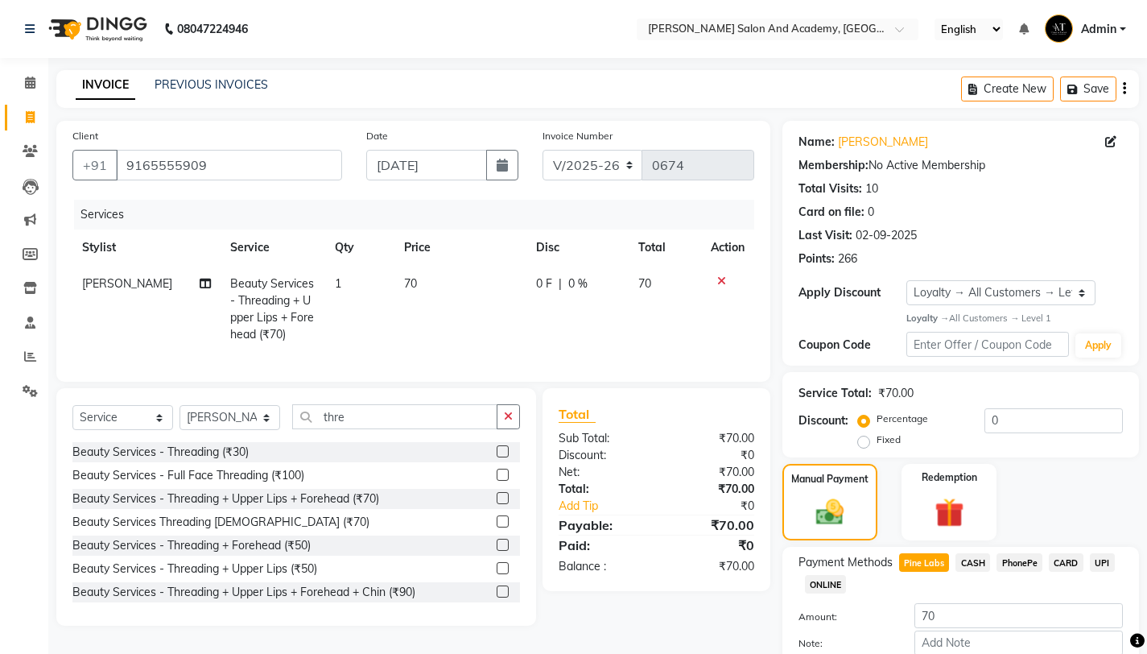
scroll to position [92, 0]
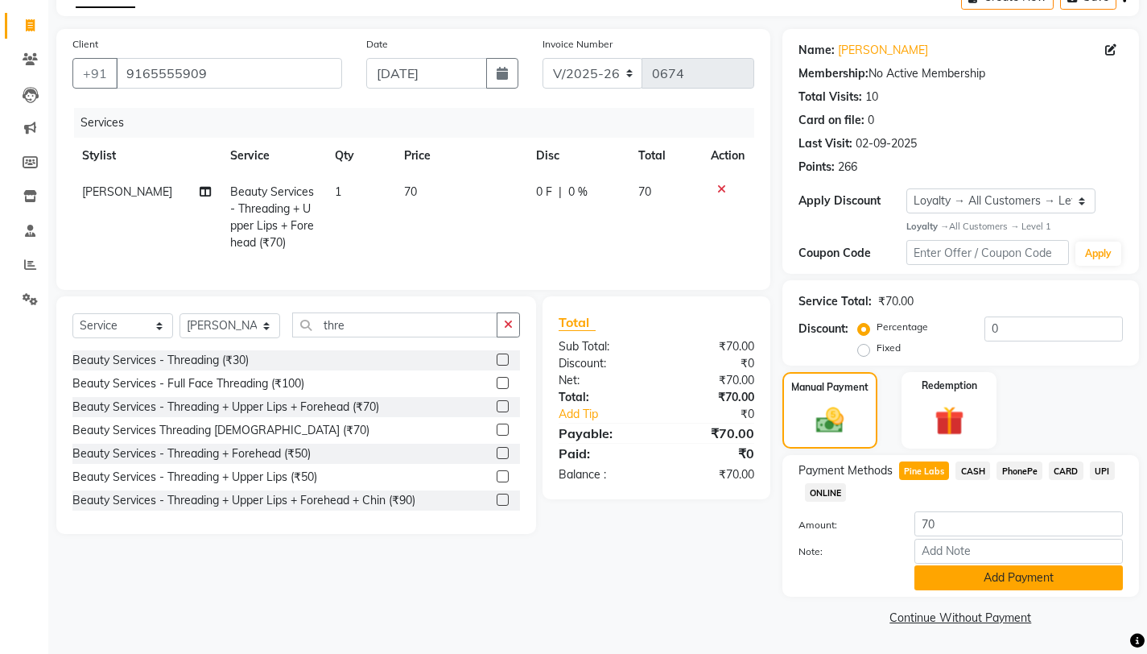
click at [973, 582] on button "Add Payment" at bounding box center [1018, 577] width 208 height 25
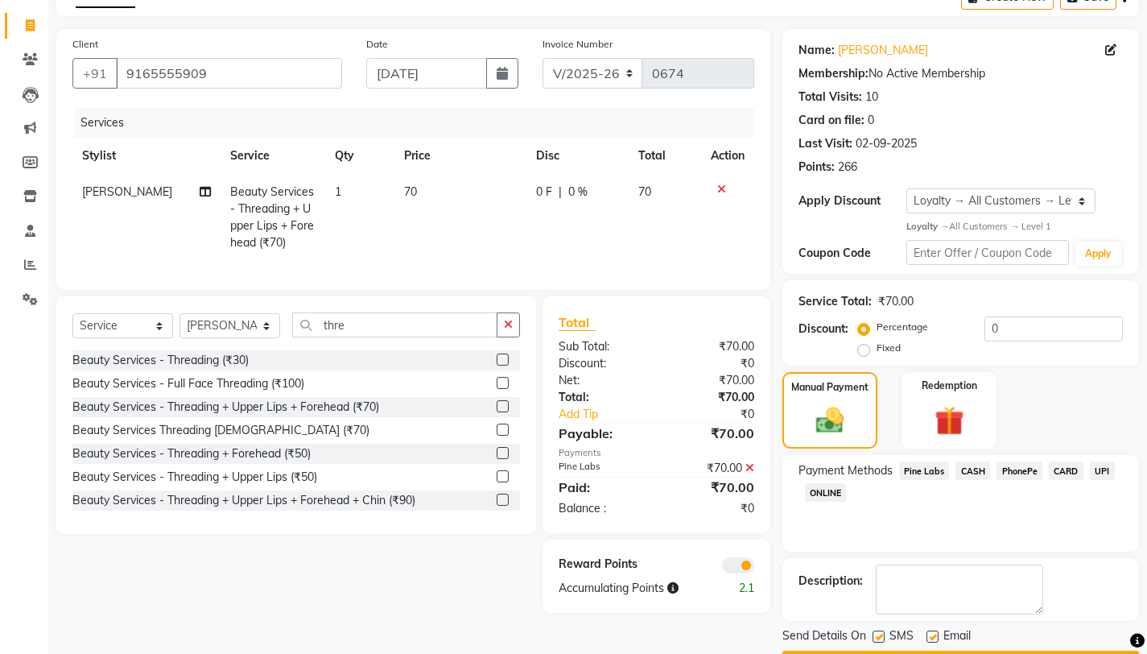
scroll to position [138, 0]
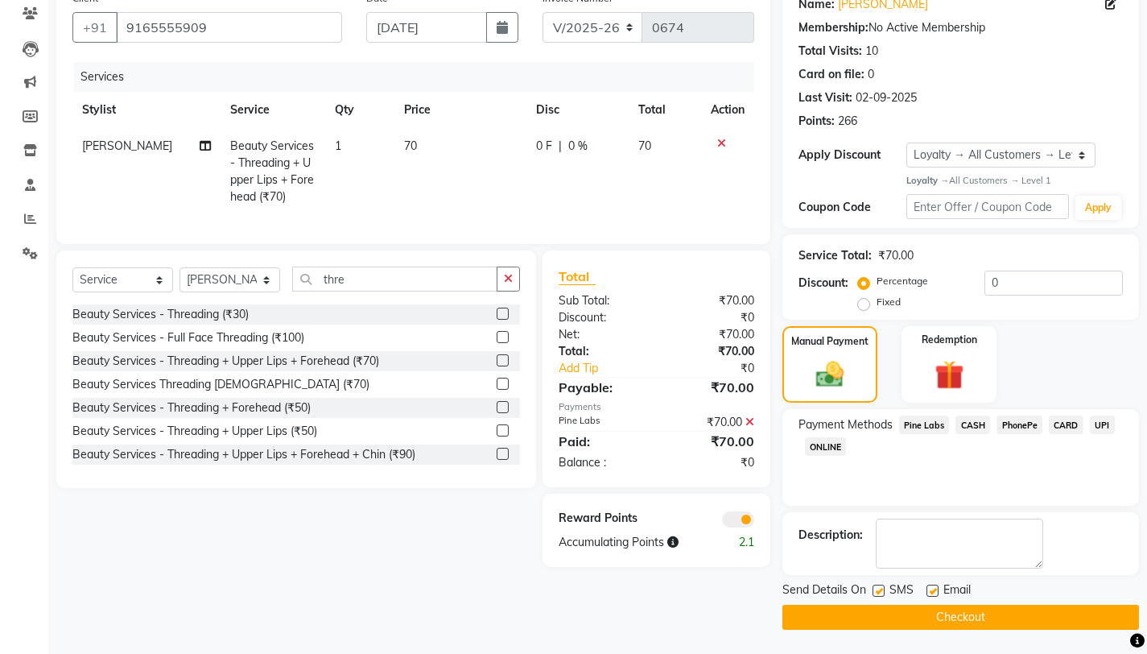
click at [926, 619] on button "Checkout" at bounding box center [960, 616] width 357 height 25
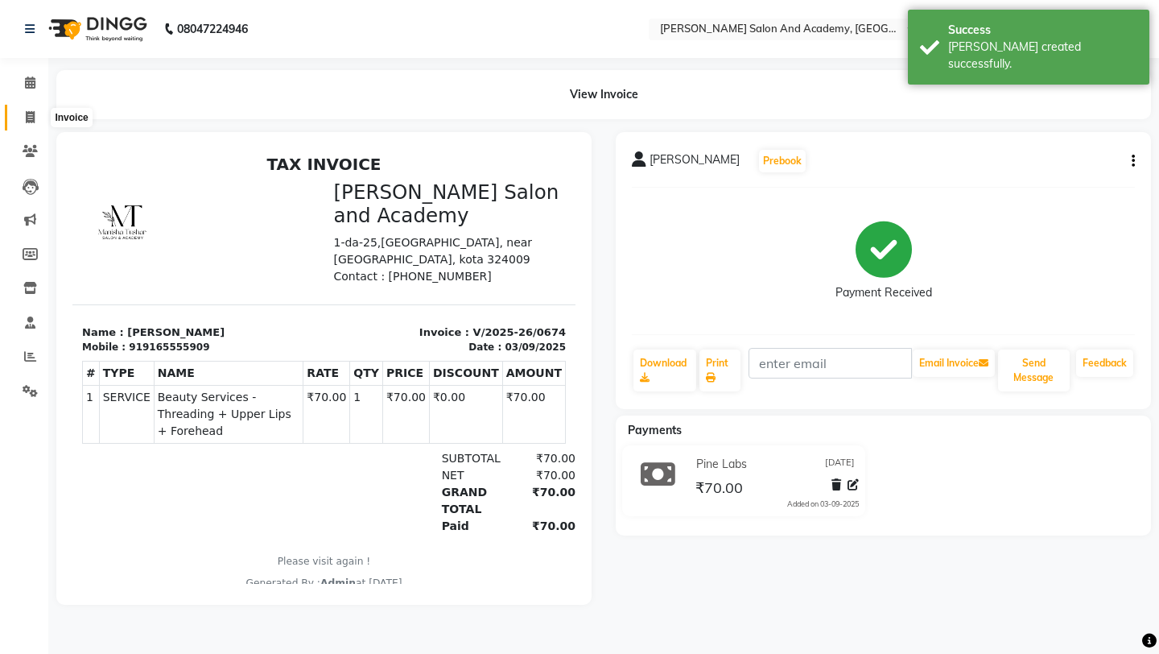
click at [22, 117] on span at bounding box center [30, 118] width 28 height 19
select select "service"
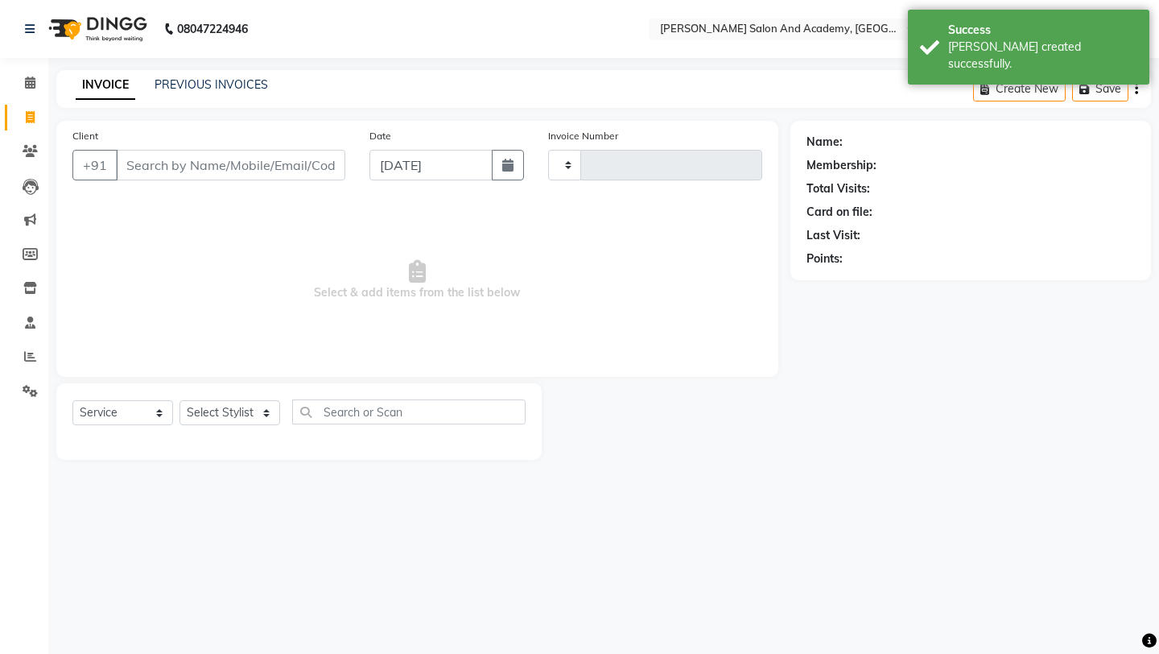
type input "0675"
select select "6453"
click at [182, 170] on input "Client" at bounding box center [230, 165] width 229 height 31
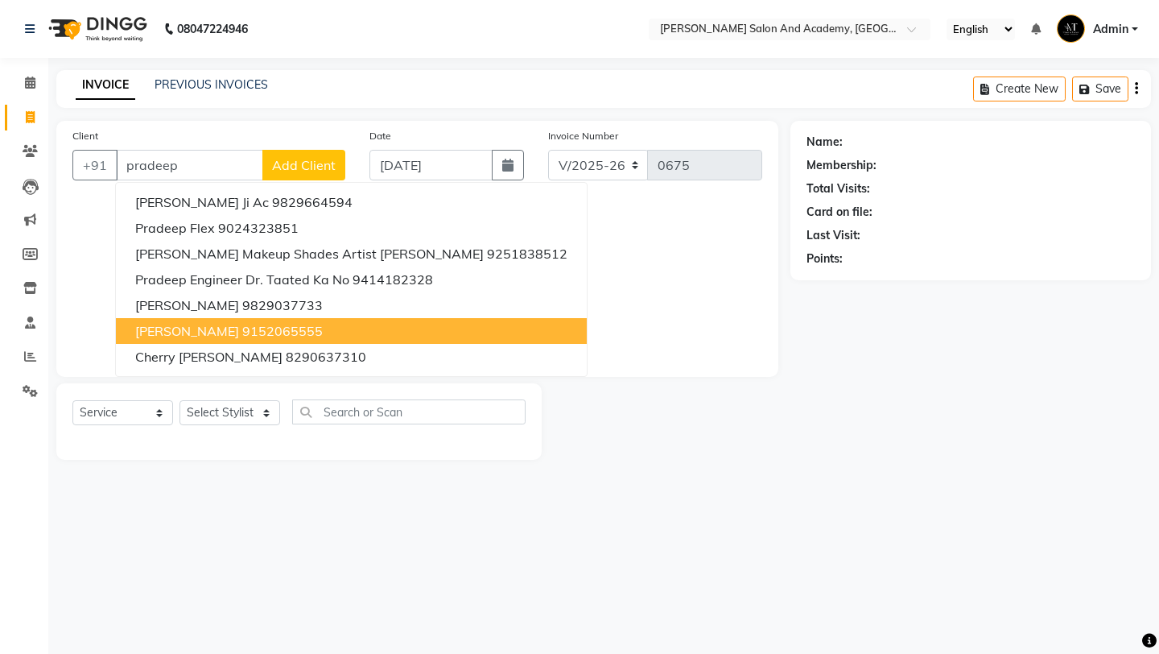
click at [205, 328] on span "Pradeep Duseja" at bounding box center [187, 331] width 104 height 16
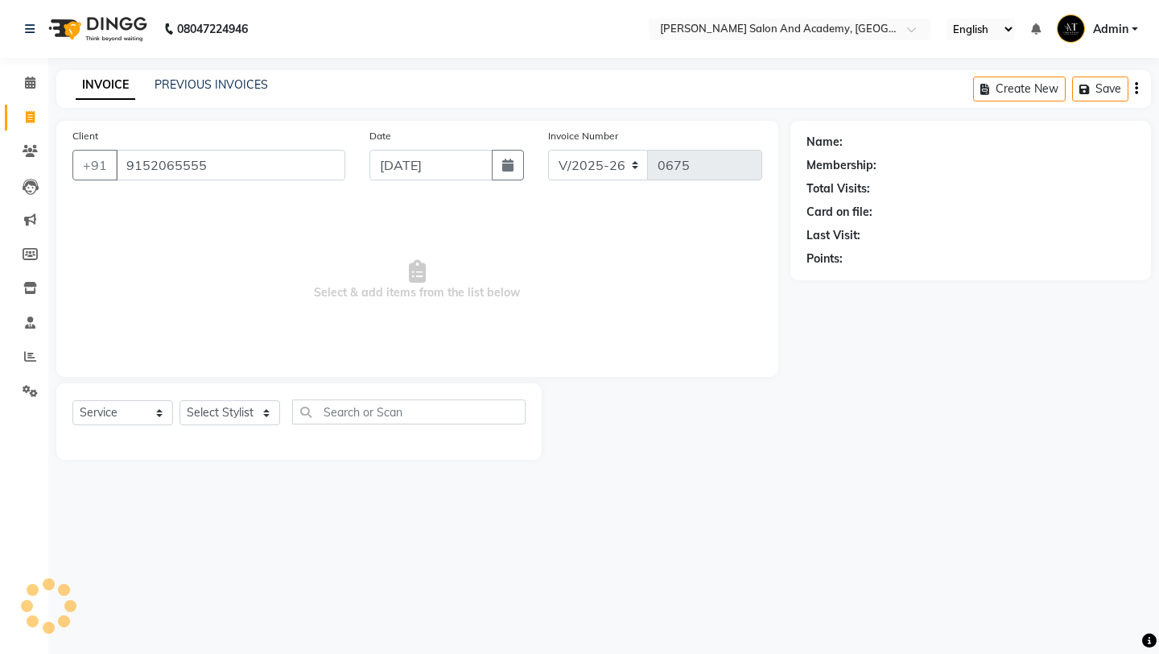
type input "9152065555"
select select "1: Object"
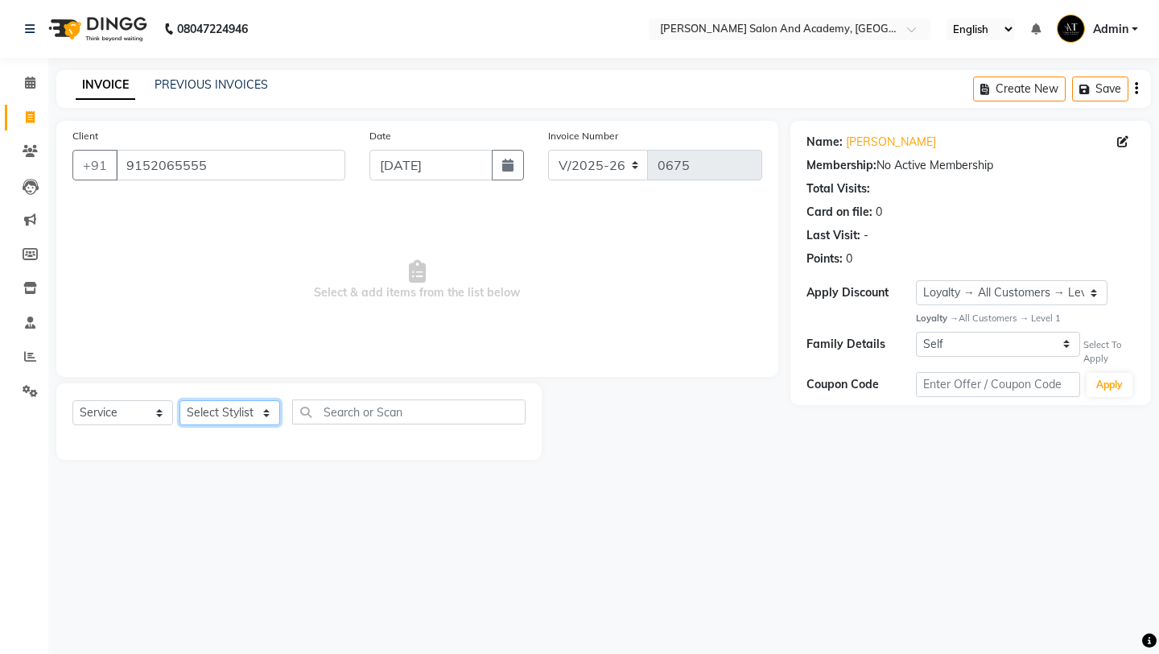
click at [223, 419] on select "Select Stylist [PERSON_NAME] [PERSON_NAME] [PERSON_NAME] [PERSON_NAME] [PERSON_…" at bounding box center [229, 412] width 101 height 25
select select "49047"
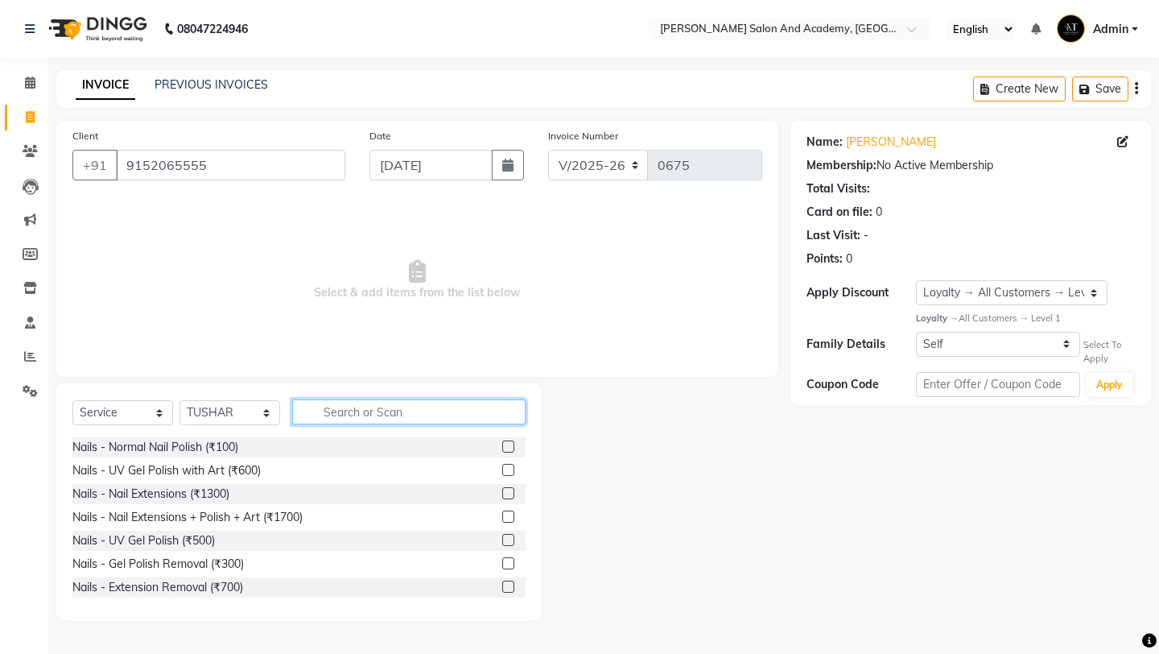
click at [369, 407] on input "text" at bounding box center [408, 411] width 233 height 25
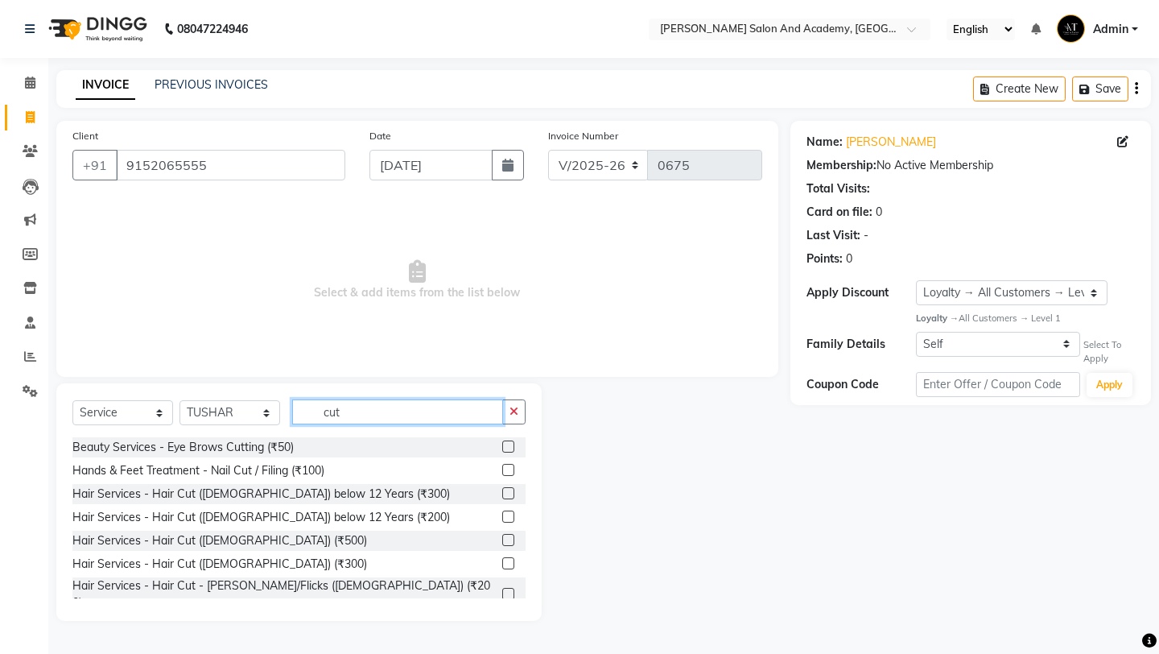
type input "cut"
click at [502, 562] on label at bounding box center [508, 563] width 12 height 12
click at [502, 562] on input "checkbox" at bounding box center [507, 564] width 10 height 10
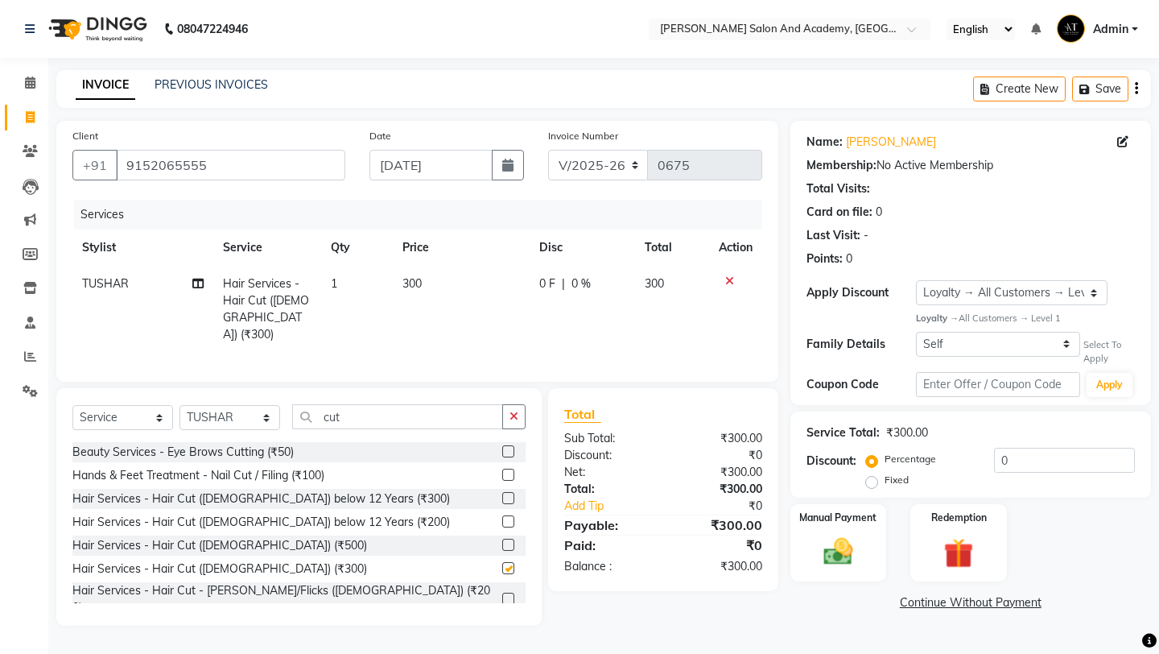
checkbox input "false"
click at [973, 291] on select "Select Loyalty → All Customers → Level 1" at bounding box center [1012, 292] width 192 height 25
click at [580, 285] on span "0 %" at bounding box center [580, 283] width 19 height 17
select select "49047"
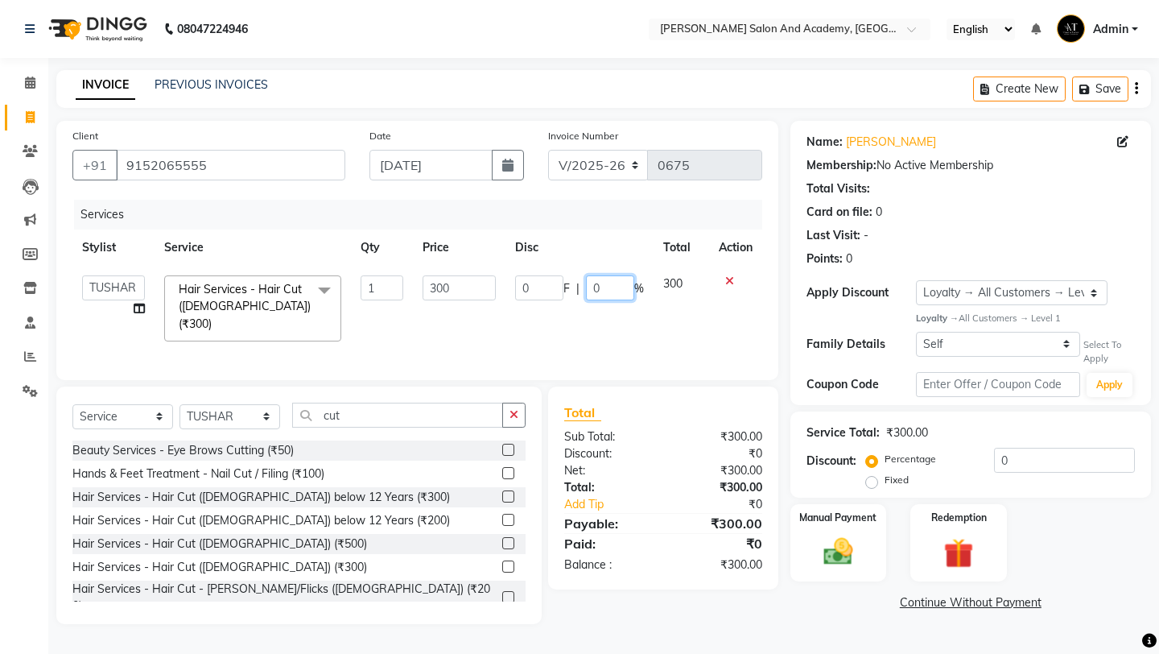
drag, startPoint x: 612, startPoint y: 299, endPoint x: 610, endPoint y: 285, distance: 13.9
click at [612, 298] on input "0" at bounding box center [610, 287] width 48 height 25
click at [610, 285] on input "0" at bounding box center [610, 287] width 48 height 25
type input "010"
click at [821, 624] on main "INVOICE PREVIOUS INVOICES Create New Save Client +91 9152065555 Date 03-09-2025…" at bounding box center [603, 359] width 1111 height 578
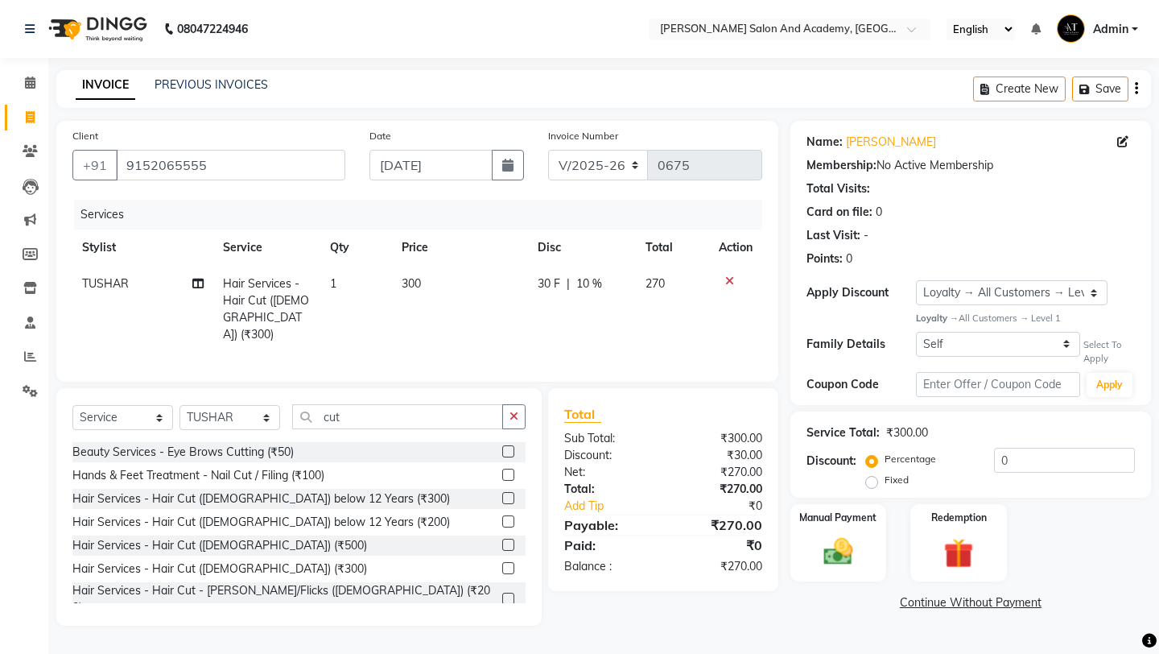
click at [854, 510] on label "Manual Payment" at bounding box center [837, 517] width 77 height 14
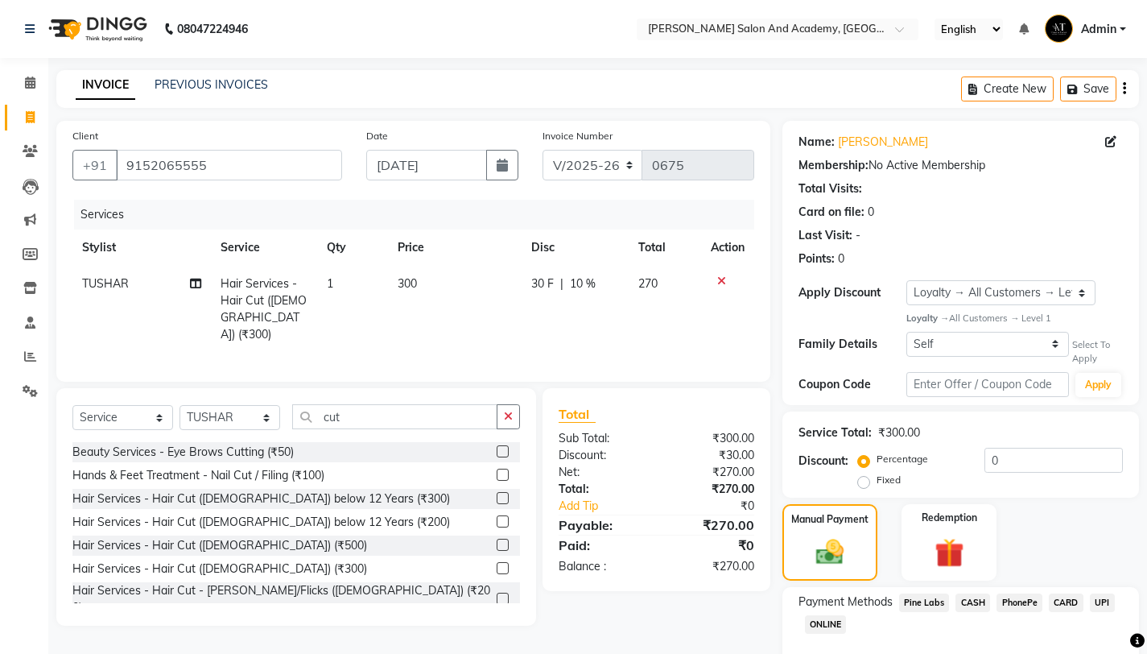
click at [929, 608] on span "Pine Labs" at bounding box center [924, 602] width 51 height 19
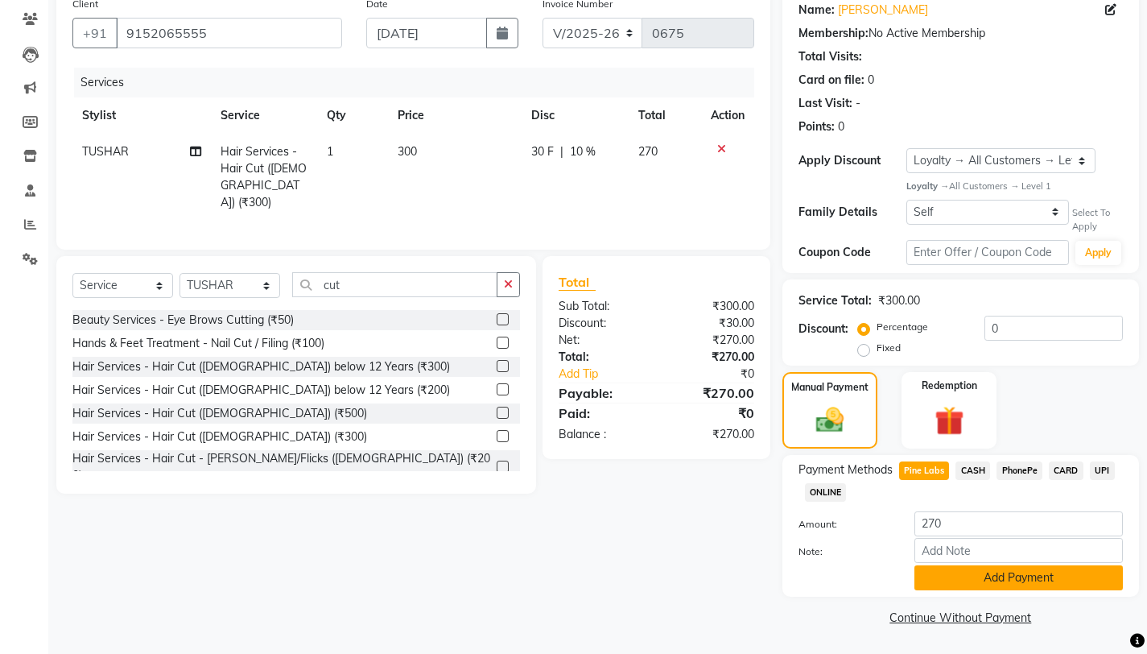
click at [963, 572] on button "Add Payment" at bounding box center [1018, 577] width 208 height 25
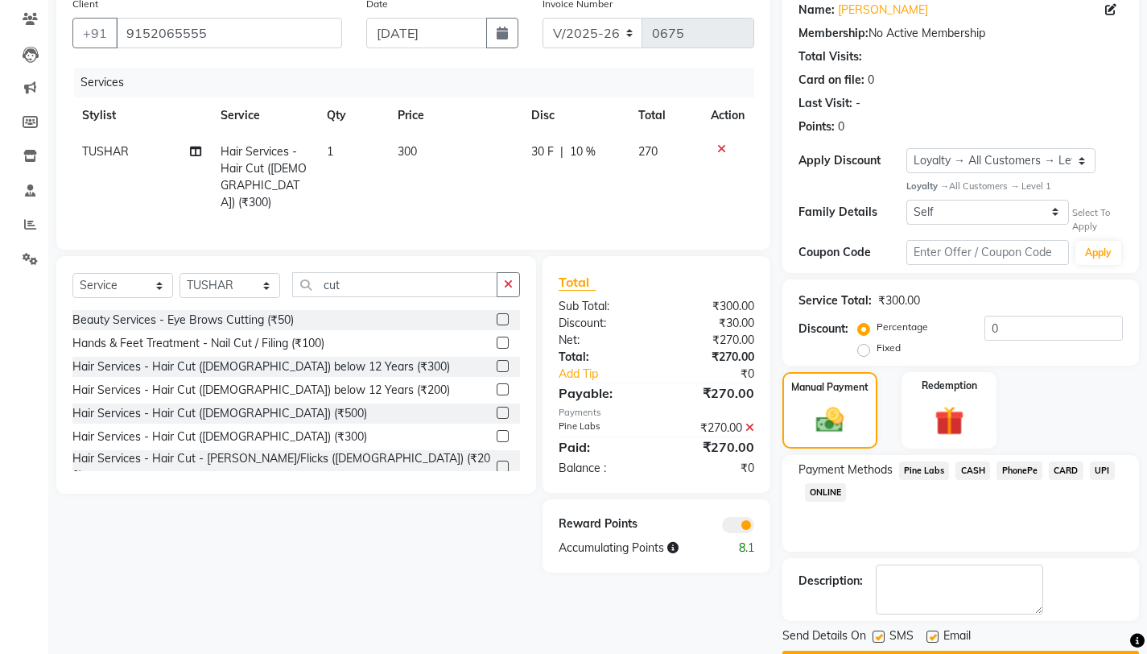
scroll to position [178, 0]
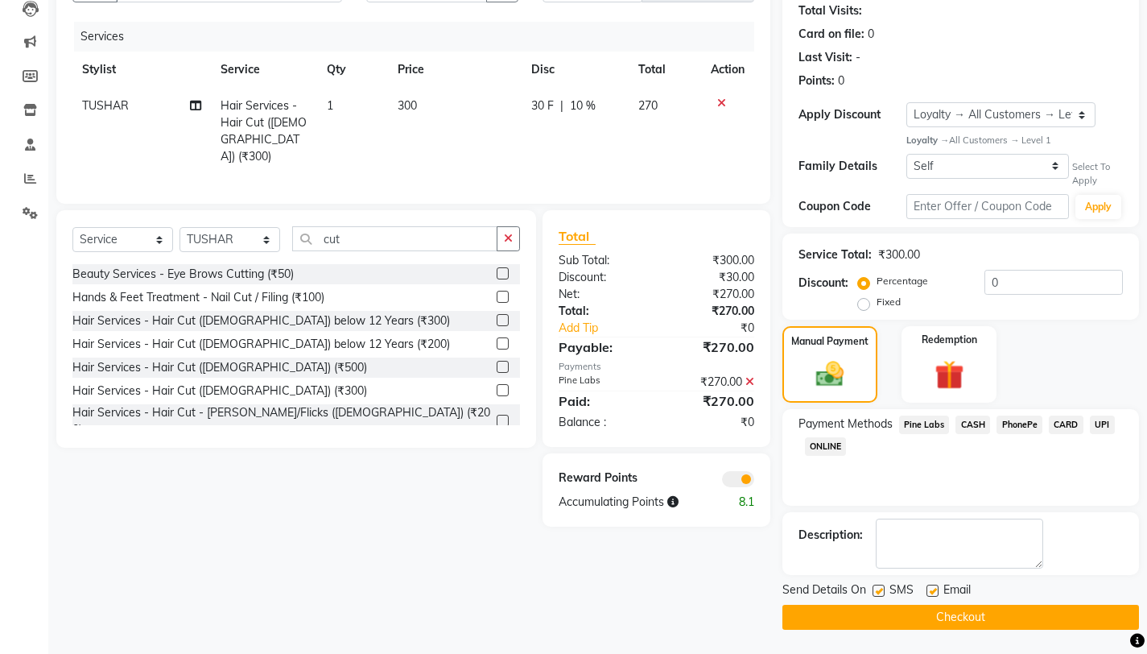
click at [951, 626] on button "Checkout" at bounding box center [960, 616] width 357 height 25
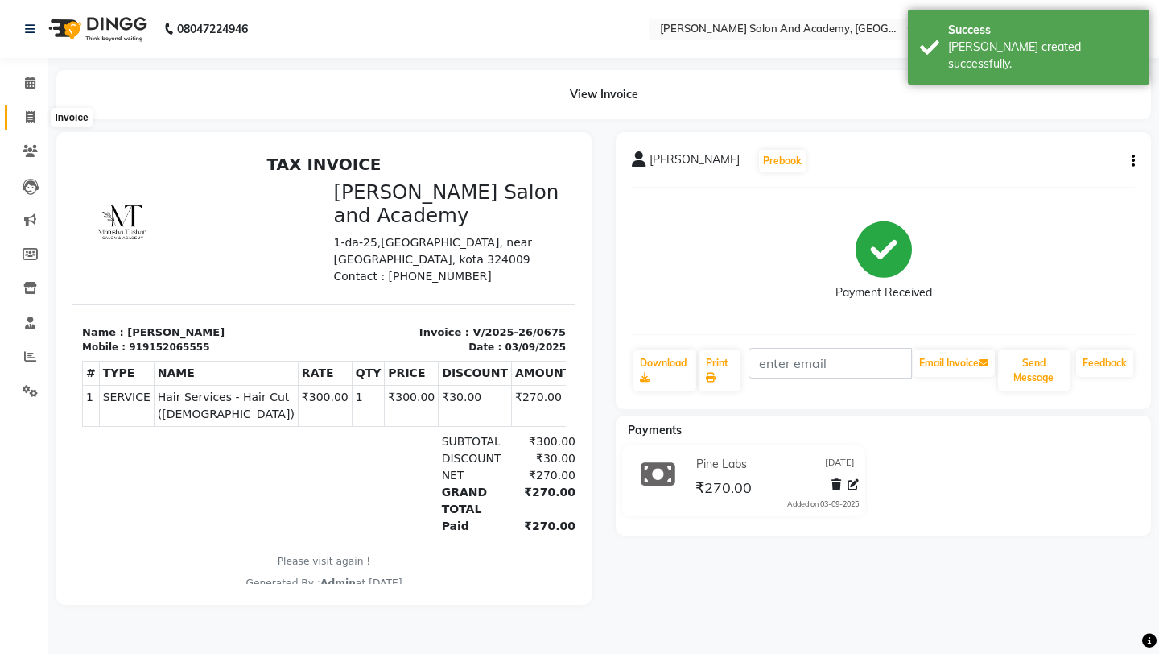
click at [27, 116] on icon at bounding box center [30, 117] width 9 height 12
select select "service"
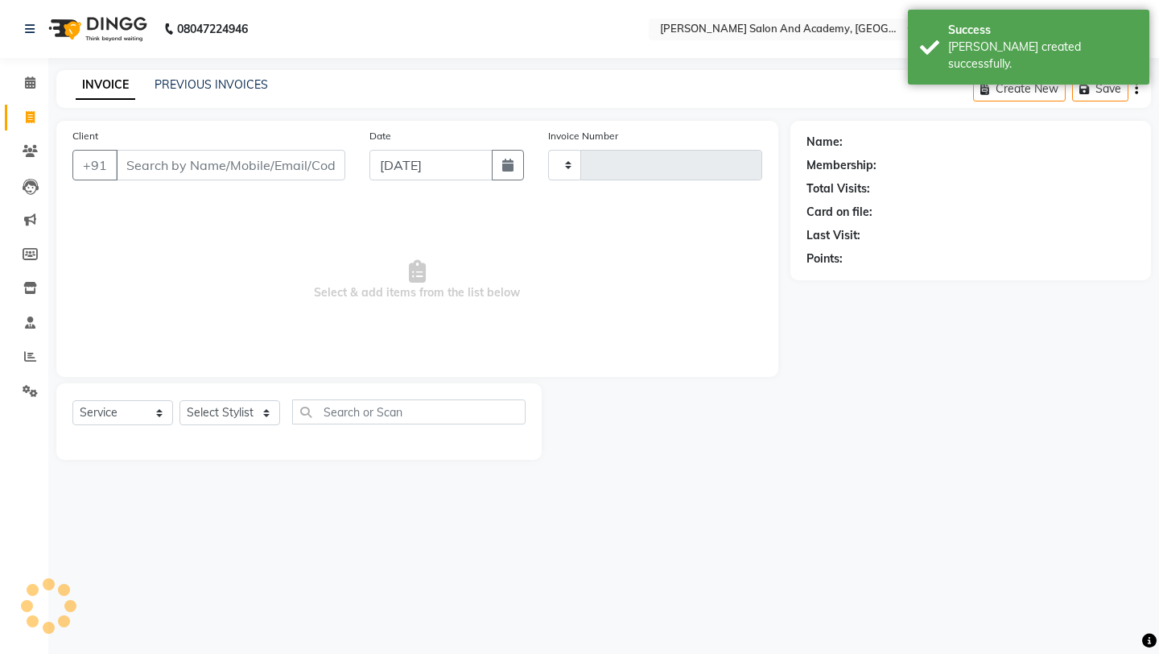
type input "0676"
select select "6453"
